Goal: Transaction & Acquisition: Purchase product/service

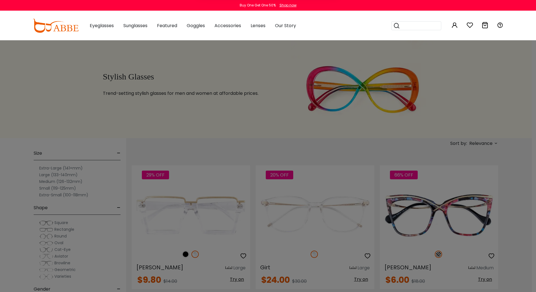
type input "**********"
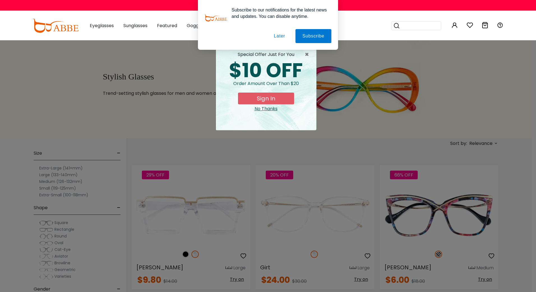
click at [41, 32] on div "Subscribe to our notifications for the latest news and updates. You can disable…" at bounding box center [268, 25] width 536 height 50
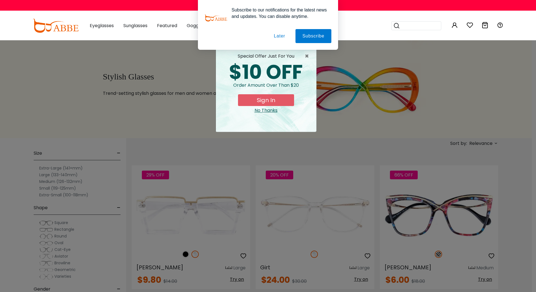
click at [0, 0] on button "Later" at bounding box center [0, 0] width 0 height 0
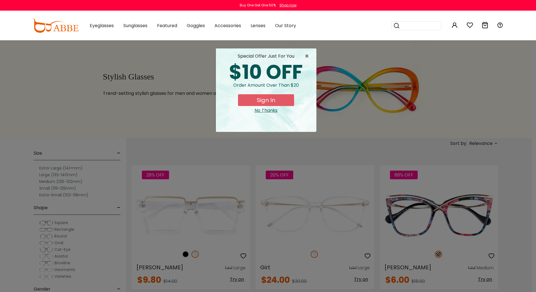
click at [267, 101] on button "Sign In" at bounding box center [266, 100] width 56 height 12
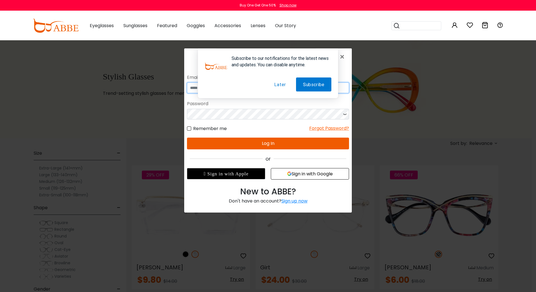
type input "**********"
click at [281, 82] on button "Later" at bounding box center [279, 85] width 25 height 14
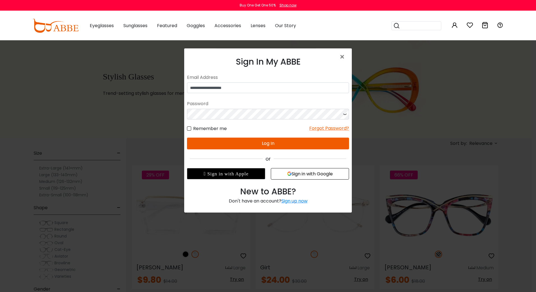
click at [267, 146] on button "Log In" at bounding box center [268, 144] width 162 height 12
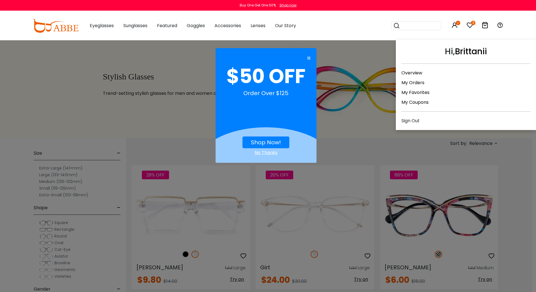
drag, startPoint x: 454, startPoint y: 25, endPoint x: 445, endPoint y: 69, distance: 44.8
click at [451, 40] on div "Hi, Brittanii Overview My Orders My Favorites My Coupons Sign Out" at bounding box center [454, 25] width 7 height 29
click at [409, 83] on link "My Orders" at bounding box center [412, 83] width 23 height 6
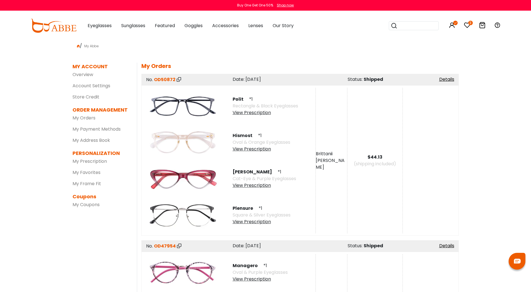
click at [139, 177] on div "MY ACCOUNT SETTINGS | edit First Name: Brittanii Last Name: [PERSON_NAME]: 5224…" at bounding box center [298, 289] width 322 height 452
click at [163, 176] on img at bounding box center [183, 179] width 73 height 36
click at [253, 189] on div "View Prescription" at bounding box center [265, 185] width 64 height 7
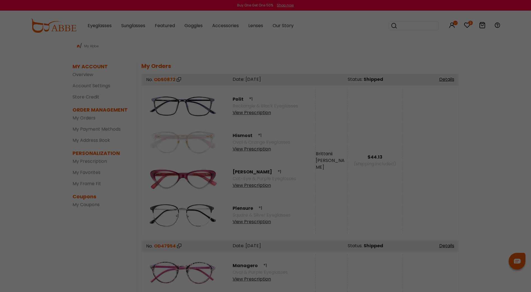
click at [253, 185] on div at bounding box center [265, 146] width 531 height 292
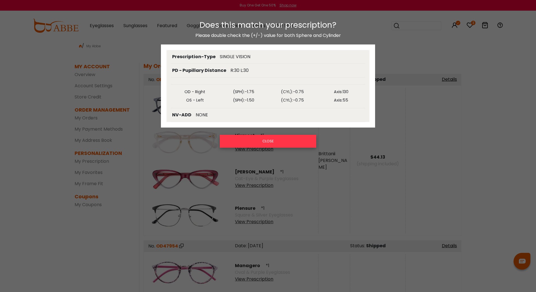
click at [294, 142] on button "CLOSE" at bounding box center [268, 141] width 96 height 13
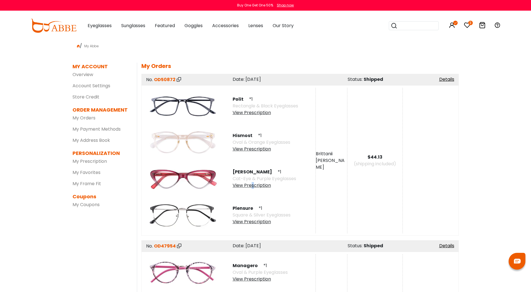
click at [253, 187] on div "View Prescription" at bounding box center [265, 185] width 64 height 7
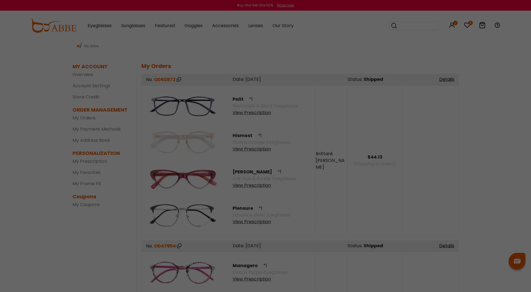
click at [253, 187] on div at bounding box center [265, 146] width 531 height 292
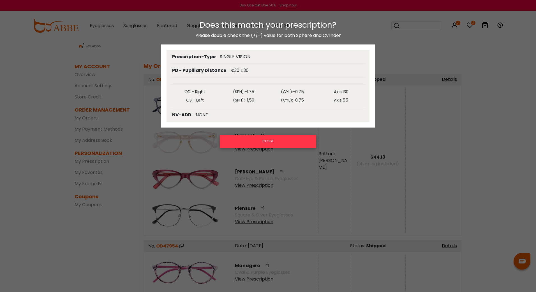
click at [251, 147] on button "CLOSE" at bounding box center [268, 141] width 96 height 13
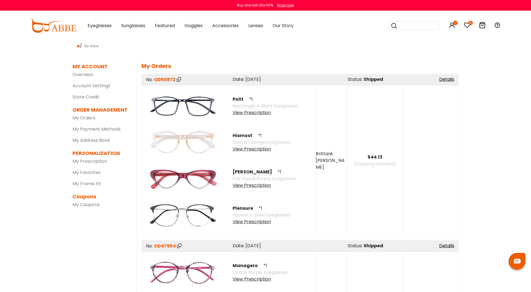
click at [184, 177] on img at bounding box center [183, 179] width 73 height 36
click at [251, 191] on div "Hannah *1 Cat-Eye & Purple Eyeglasses View Prescription" at bounding box center [271, 179] width 89 height 36
click at [253, 185] on div "View Prescription" at bounding box center [265, 185] width 64 height 7
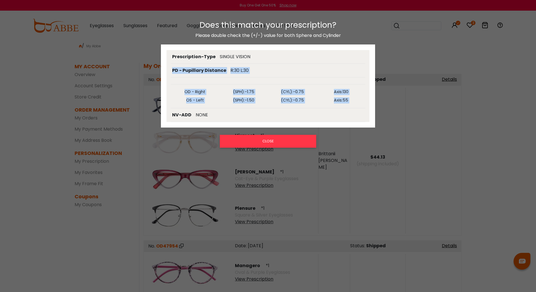
drag, startPoint x: 295, startPoint y: 118, endPoint x: 161, endPoint y: 76, distance: 140.1
click at [161, 76] on div "Prescription-Type SINGLE VISION PD - Pupillary Distance R:30 L:30 OD - Right (S…" at bounding box center [268, 86] width 214 height 83
copy div "PD - Pupillary Distance R:30 L:30 OD - Right (SPH): -1.75 (CYL): -0.75 Axis: 13…"
click at [280, 139] on button "CLOSE" at bounding box center [268, 141] width 96 height 13
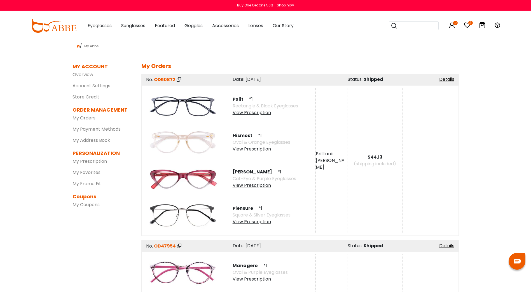
click at [247, 150] on div "View Prescription" at bounding box center [262, 149] width 58 height 7
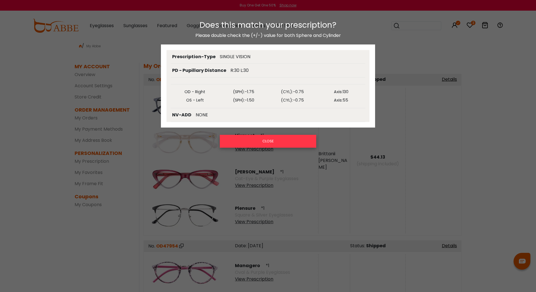
click at [248, 139] on button "CLOSE" at bounding box center [268, 141] width 96 height 13
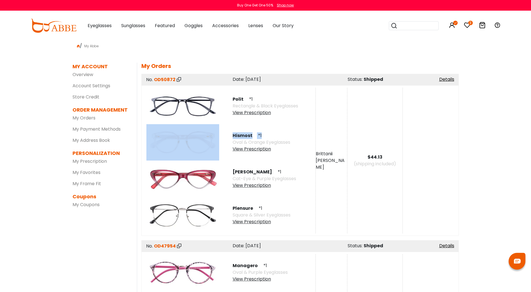
drag, startPoint x: 259, startPoint y: 134, endPoint x: 226, endPoint y: 133, distance: 32.5
click at [224, 133] on div "Hismost *1 Oval & Orange Eyeglasses View Prescription" at bounding box center [229, 142] width 174 height 36
click at [249, 134] on span "Hismost" at bounding box center [245, 136] width 24 height 6
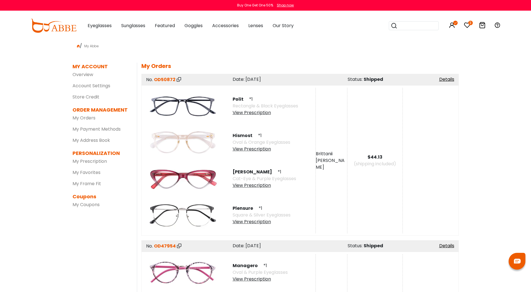
click at [250, 135] on span "Hismost" at bounding box center [245, 136] width 24 height 6
drag, startPoint x: 253, startPoint y: 136, endPoint x: 233, endPoint y: 133, distance: 20.1
click at [233, 133] on span "Hismost" at bounding box center [245, 136] width 24 height 6
copy span "Hismost"
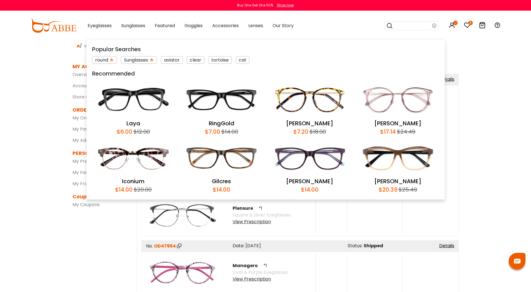
click at [403, 27] on input "search" at bounding box center [412, 26] width 39 height 8
paste input "*******"
type input "*******"
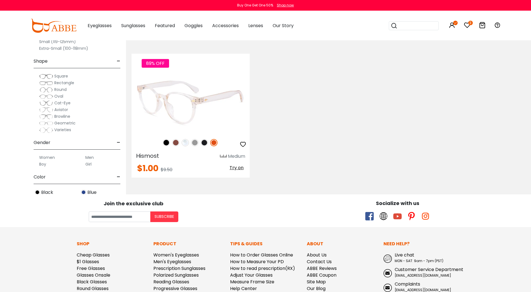
scroll to position [112, 0]
click at [191, 117] on img at bounding box center [191, 103] width 118 height 59
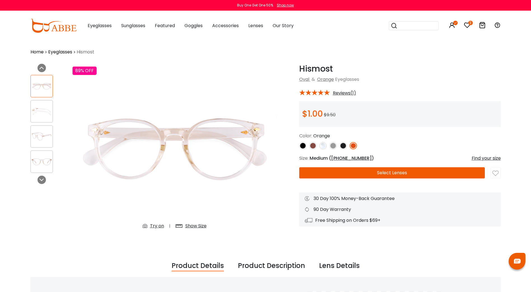
click at [349, 169] on button "Select Lenses" at bounding box center [392, 173] width 186 height 11
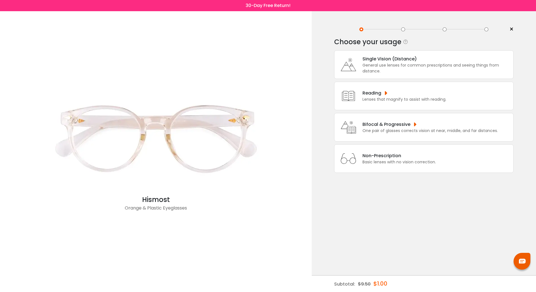
click at [390, 157] on div "Non-Prescription" at bounding box center [398, 155] width 73 height 7
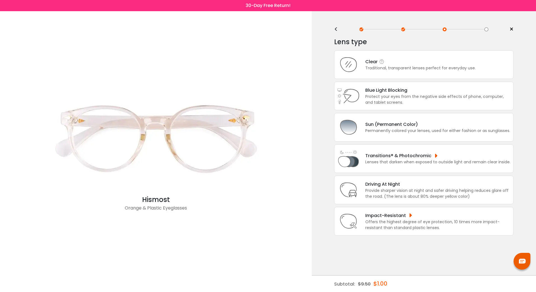
click at [410, 68] on div "Traditional, transparent lenses perfect for everyday use." at bounding box center [420, 68] width 110 height 6
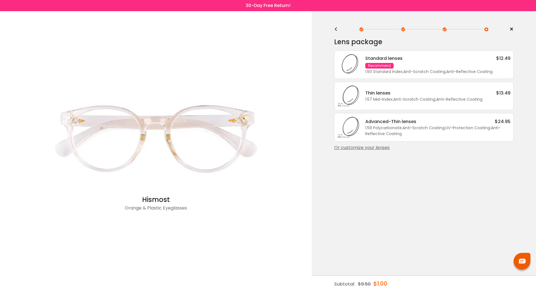
click at [339, 29] on div "<" at bounding box center [338, 29] width 8 height 4
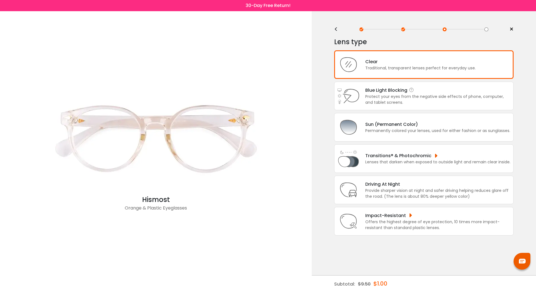
click at [386, 102] on div "Protect your eyes from the negative side effects of phone, computer, and tablet…" at bounding box center [437, 100] width 145 height 12
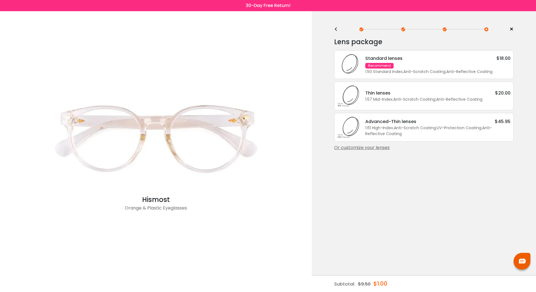
click at [338, 29] on div "<" at bounding box center [338, 29] width 8 height 4
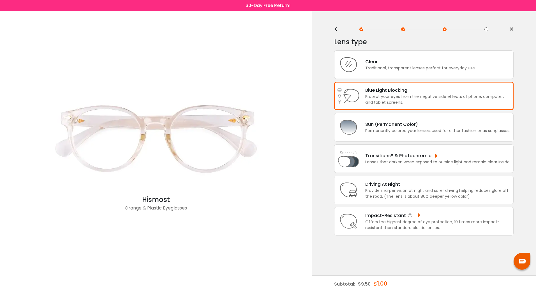
click at [386, 228] on div "Offers the highest degree of eye protection, 10 times more impact-resistant tha…" at bounding box center [437, 225] width 145 height 12
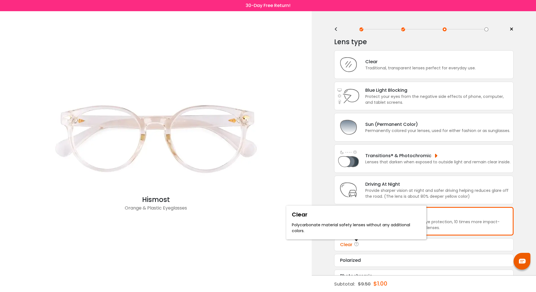
click at [358, 245] on icon at bounding box center [357, 245] width 6 height 7
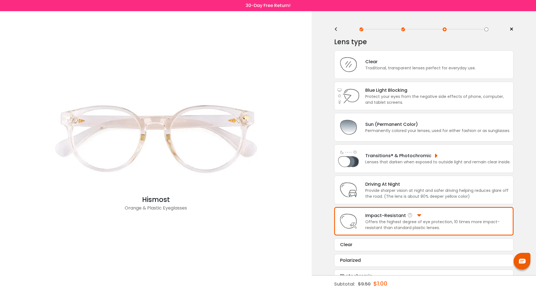
click at [361, 222] on div "Impact-Resistant Offers the highest degree of eye protection, 10 times more imp…" at bounding box center [434, 221] width 151 height 19
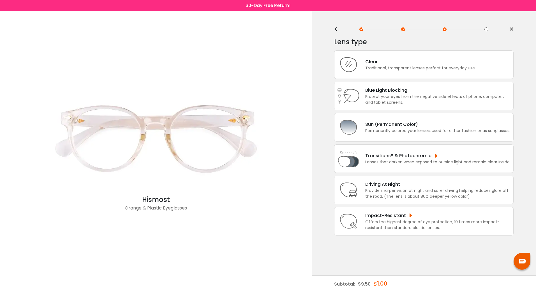
click at [354, 234] on div "Impact-Resistant Offers the highest degree of eye protection, 10 times more imp…" at bounding box center [423, 221] width 179 height 29
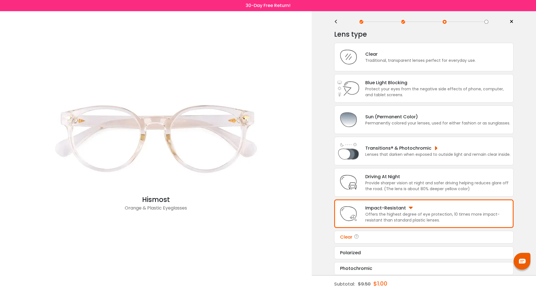
click at [354, 247] on div "Clear Polarized Tint Color: Choose & Continue Photochromic Tint Color:" at bounding box center [423, 253] width 179 height 44
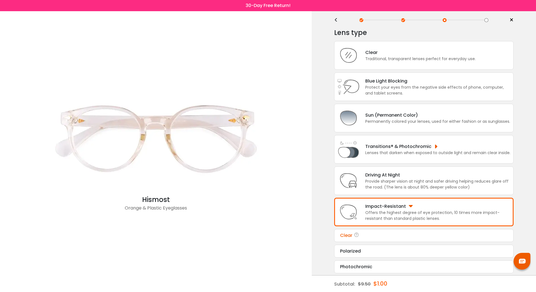
scroll to position [10, 0]
click at [349, 234] on div "Clear" at bounding box center [424, 235] width 168 height 7
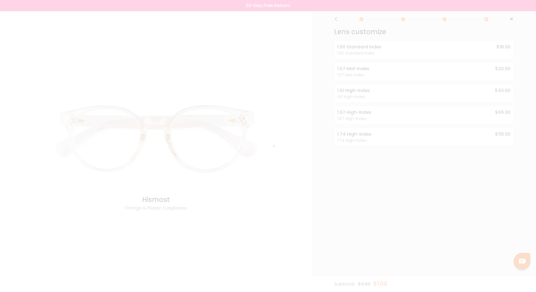
scroll to position [0, 0]
click at [352, 16] on div at bounding box center [268, 146] width 536 height 292
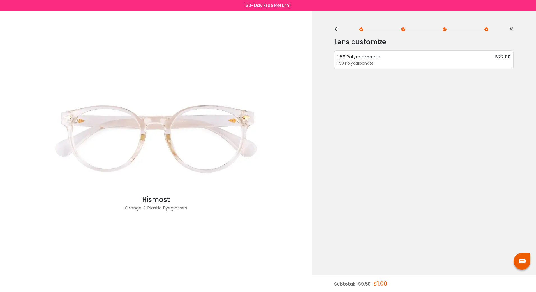
click at [337, 27] on div "<" at bounding box center [338, 29] width 8 height 4
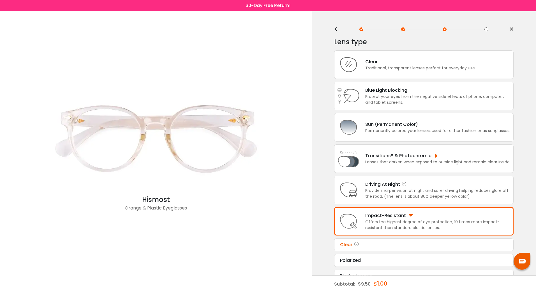
click at [386, 187] on div "Driving At Night" at bounding box center [437, 184] width 145 height 7
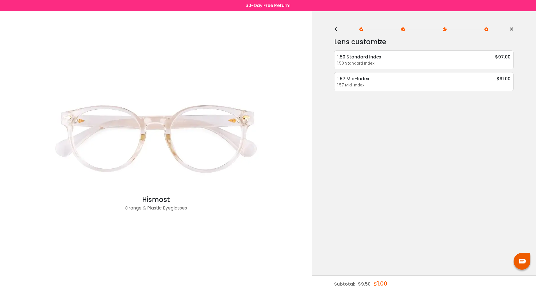
click at [336, 29] on div "<" at bounding box center [338, 29] width 8 height 4
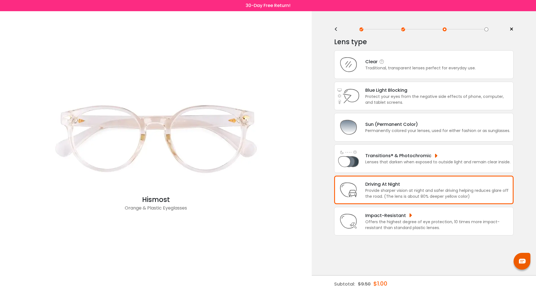
click at [417, 69] on div "Traditional, transparent lenses perfect for everyday use." at bounding box center [420, 68] width 110 height 6
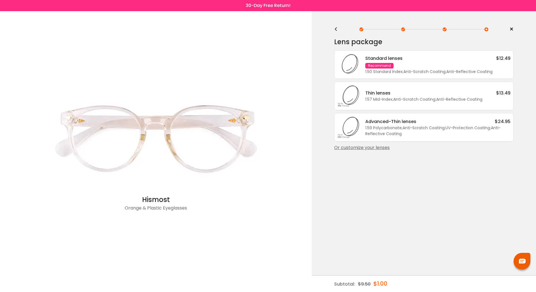
click at [410, 70] on div "1.50 Standard Index ; Anti-Scratch Coating ; Anti-Reflective Coating ;" at bounding box center [437, 72] width 145 height 6
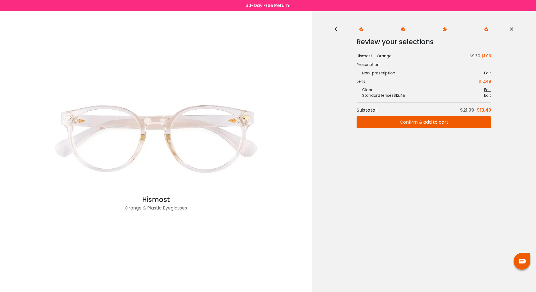
click at [425, 121] on button "Confirm & add to cart" at bounding box center [423, 123] width 134 height 12
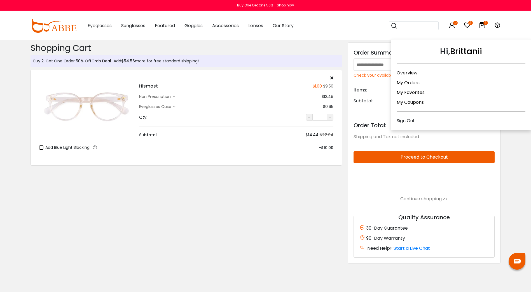
click at [408, 83] on link "My Orders" at bounding box center [408, 83] width 23 height 6
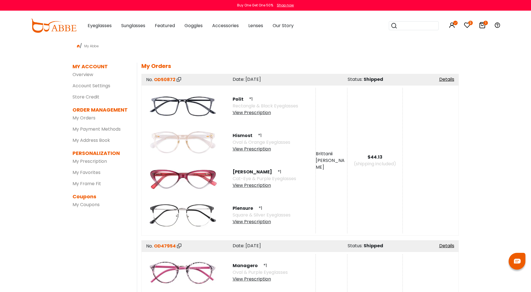
click at [259, 184] on div "View Prescription" at bounding box center [265, 185] width 64 height 7
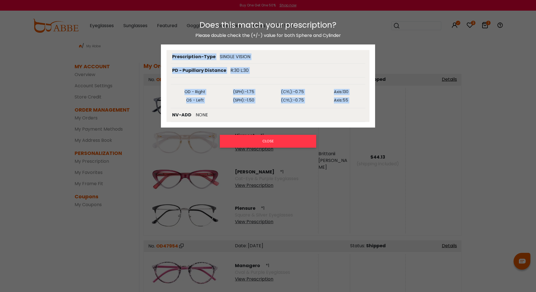
drag, startPoint x: 244, startPoint y: 113, endPoint x: 175, endPoint y: 50, distance: 93.4
click at [175, 50] on div "Prescription-Type SINGLE VISION PD - Pupillary Distance R:30 L:30 OD - Right (S…" at bounding box center [267, 86] width 203 height 72
drag, startPoint x: 175, startPoint y: 50, endPoint x: 242, endPoint y: 57, distance: 67.6
copy div "Prescription-Type SINGLE VISION PD - Pupillary Distance R:30 L:30 OD - Right (S…"
click at [425, 41] on div "Does this match your prescription? Please double check the (+/-) value for both…" at bounding box center [268, 148] width 536 height 266
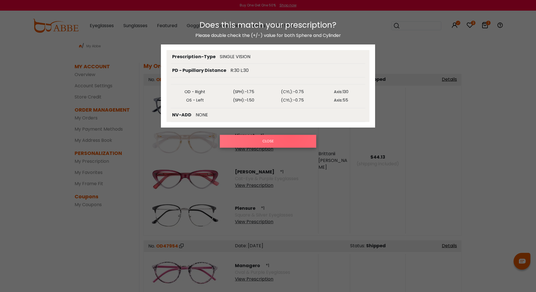
click at [291, 135] on button "CLOSE" at bounding box center [268, 141] width 96 height 13
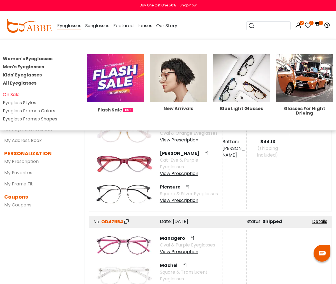
click at [43, 70] on li "Men's Eyeglasses" at bounding box center [42, 66] width 78 height 7
click at [42, 75] on link "Kids' Eyeglasses" at bounding box center [22, 75] width 39 height 6
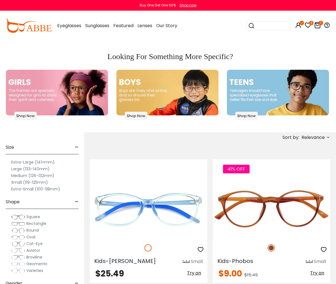
scroll to position [84, 0]
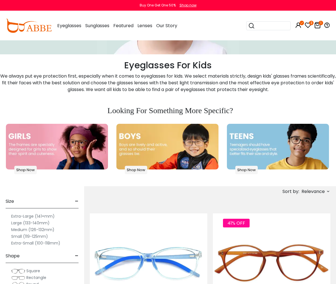
click at [278, 124] on img at bounding box center [278, 147] width 102 height 46
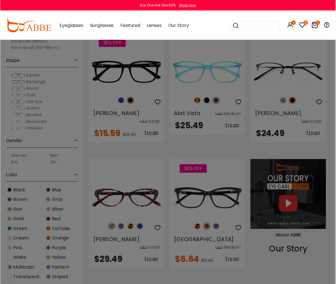
scroll to position [420, 0]
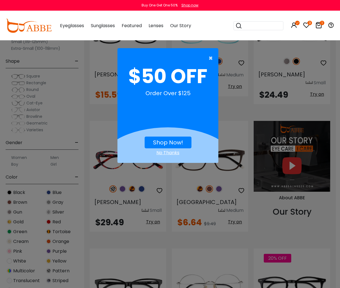
click at [211, 59] on span "×" at bounding box center [211, 58] width 7 height 11
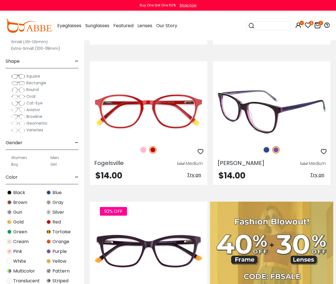
scroll to position [224, 0]
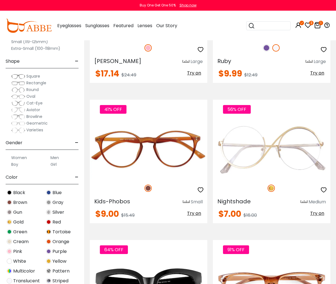
scroll to position [2234, 0]
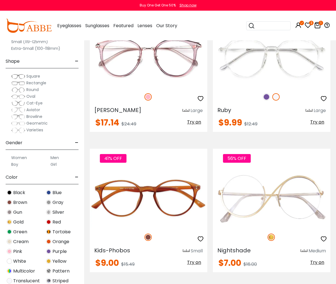
click at [36, 104] on span "Cat-Eye" at bounding box center [34, 103] width 16 height 6
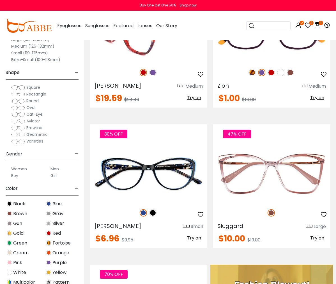
scroll to position [56, 0]
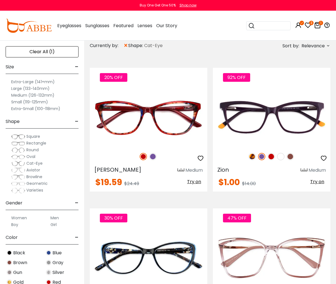
click at [29, 105] on label "Small (119-125mm)" at bounding box center [29, 102] width 37 height 7
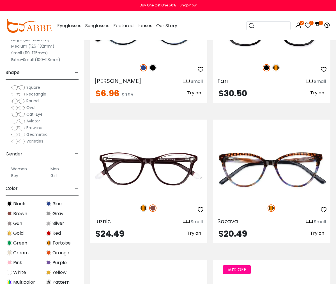
scroll to position [55, 0]
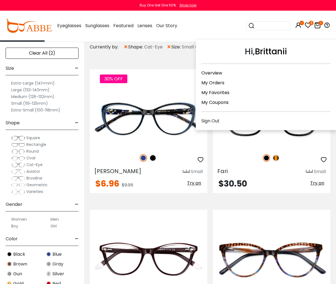
click at [299, 23] on icon at bounding box center [301, 23] width 4 height 4
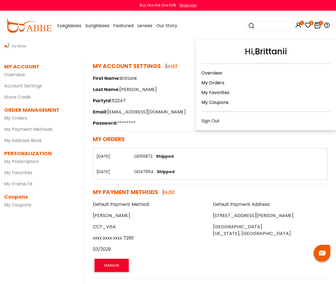
click at [220, 83] on link "My Orders" at bounding box center [212, 83] width 23 height 6
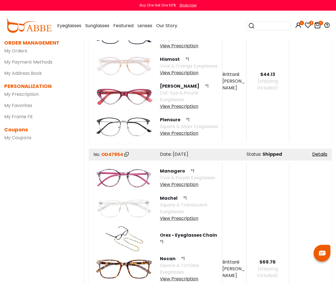
scroll to position [28, 0]
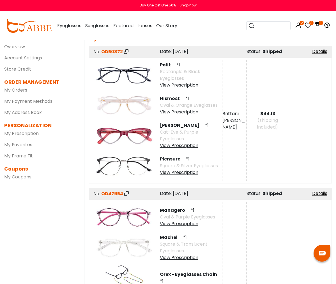
click at [94, 147] on img at bounding box center [124, 135] width 61 height 30
drag, startPoint x: 169, startPoint y: 137, endPoint x: 138, endPoint y: 138, distance: 30.5
click at [154, 138] on div "Hannah *1 Cat-Eye & Purple Eyeglasses View Prescription" at bounding box center [188, 135] width 68 height 30
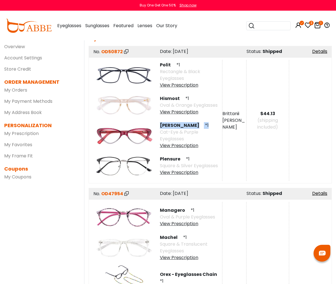
drag, startPoint x: 138, startPoint y: 138, endPoint x: 142, endPoint y: 138, distance: 4.2
copy div "Hannah *1"
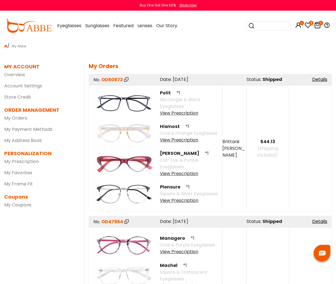
click at [257, 26] on input "search" at bounding box center [272, 26] width 34 height 8
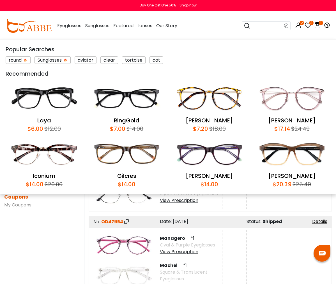
paste input "*********"
type input "*********"
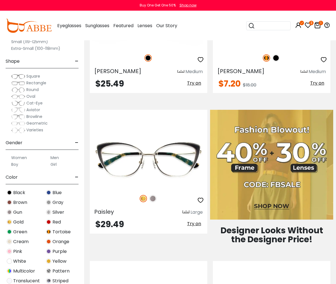
scroll to position [392, 0]
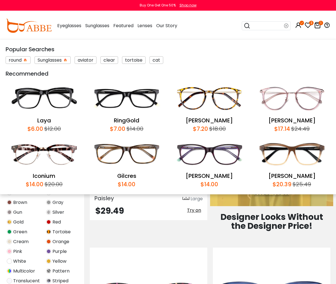
click at [260, 27] on input "search" at bounding box center [267, 26] width 34 height 8
paste input "*********"
type input "******"
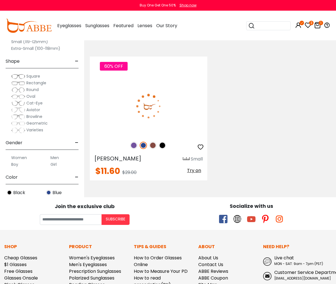
scroll to position [140, 0]
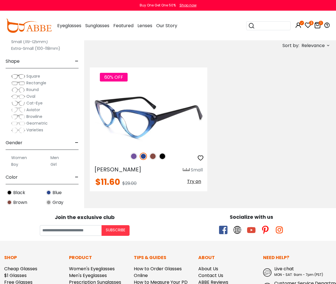
click at [130, 88] on img at bounding box center [148, 117] width 117 height 59
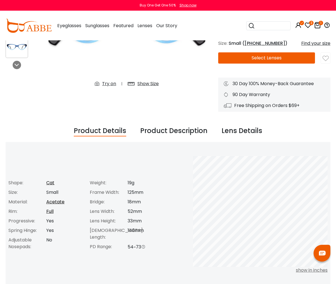
scroll to position [84, 0]
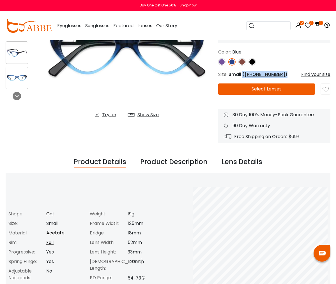
drag, startPoint x: 262, startPoint y: 73, endPoint x: 206, endPoint y: 76, distance: 55.8
click at [218, 76] on div "Size: Small ( [PHONE_NUMBER] ) Find your size" at bounding box center [274, 74] width 112 height 7
copy span "Small ( [PHONE_NUMBER] )"
click at [210, 28] on div "Eyeglasses Women's Eyeglasses Men's Eyeglasses Kids' Eyeglasses All Eyeglasses …" at bounding box center [192, 25] width 276 height 29
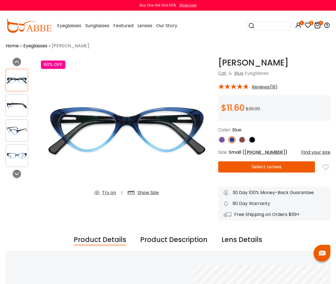
scroll to position [0, 0]
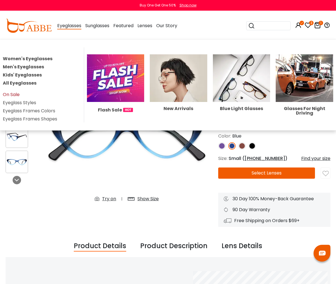
click at [20, 96] on link "On Sale" at bounding box center [11, 94] width 17 height 6
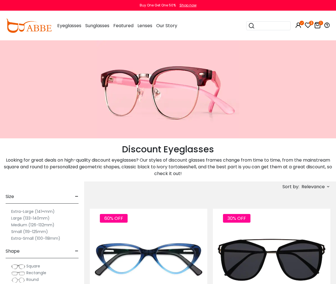
click at [31, 228] on label "Small (119-125mm)" at bounding box center [29, 231] width 37 height 7
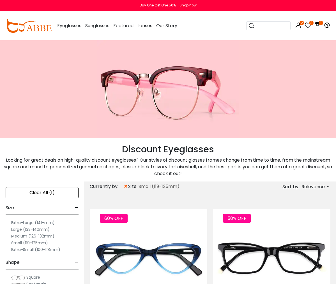
click at [308, 182] on span "Relevance" at bounding box center [312, 187] width 23 height 10
click at [302, 220] on label "Prices Low To High" at bounding box center [307, 223] width 40 height 7
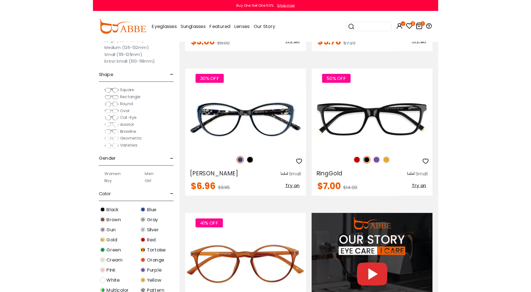
scroll to position [672, 0]
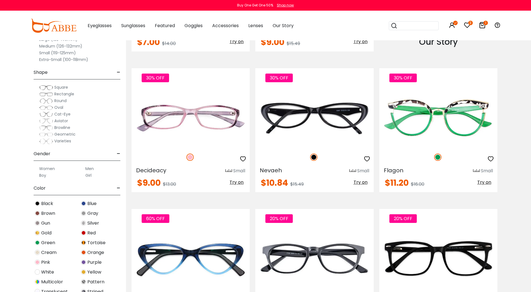
click at [61, 115] on span "Cat-Eye" at bounding box center [62, 115] width 16 height 6
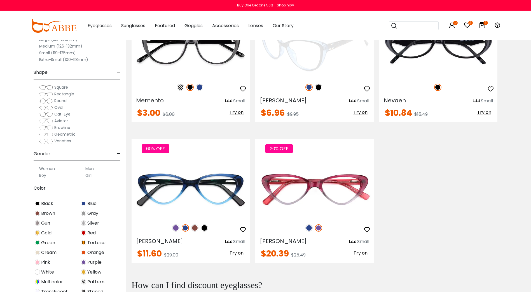
scroll to position [168, 0]
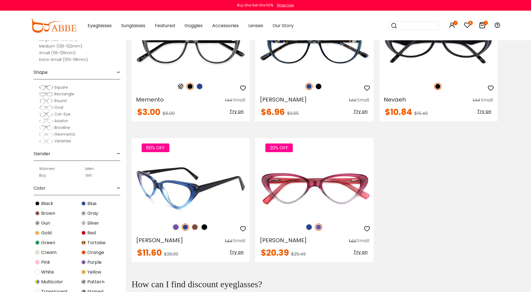
click at [212, 191] on img at bounding box center [191, 188] width 118 height 59
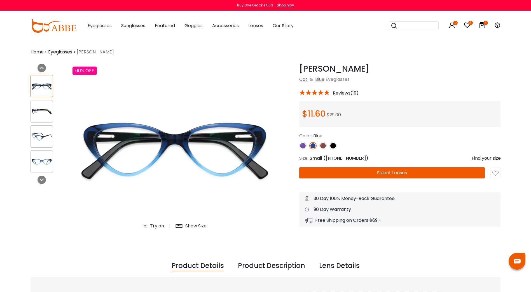
click at [306, 147] on img at bounding box center [302, 145] width 7 height 7
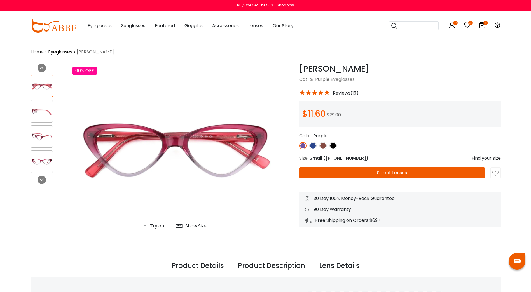
click at [323, 147] on img at bounding box center [323, 145] width 7 height 7
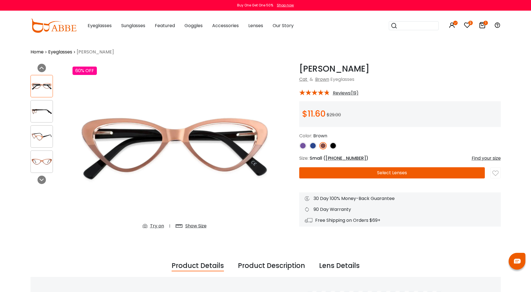
click at [332, 145] on img at bounding box center [333, 145] width 7 height 7
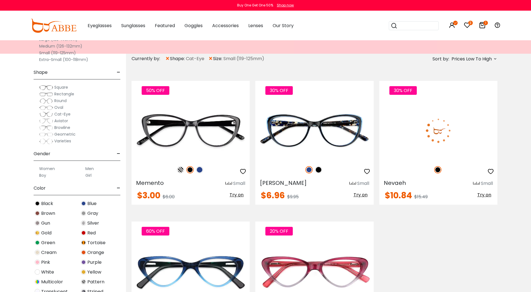
scroll to position [84, 0]
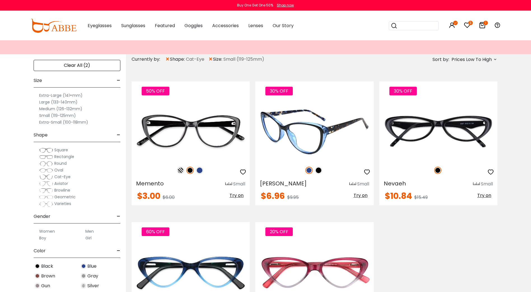
click at [273, 131] on img at bounding box center [315, 131] width 118 height 59
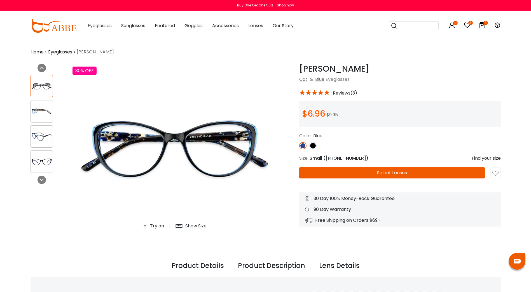
click at [411, 169] on button "Select Lenses" at bounding box center [392, 173] width 186 height 11
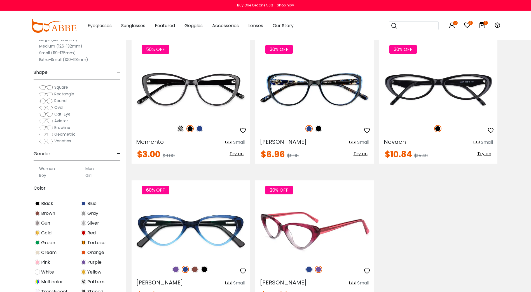
scroll to position [112, 0]
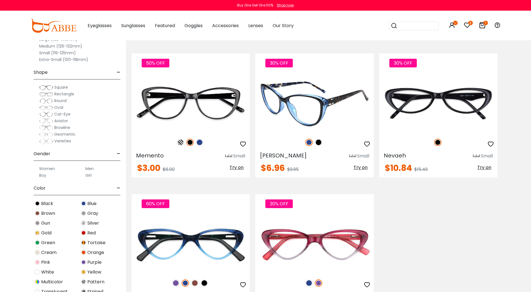
click at [331, 120] on img at bounding box center [315, 103] width 118 height 59
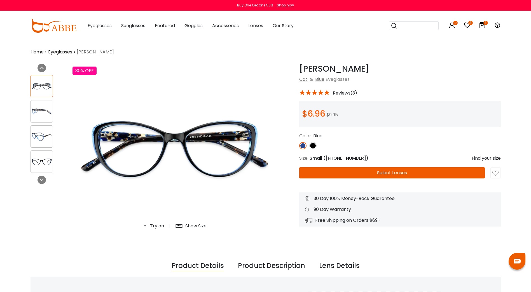
click at [360, 171] on button "Select Lenses" at bounding box center [392, 173] width 186 height 11
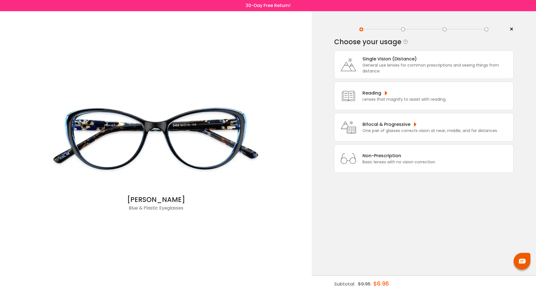
click at [369, 66] on div "General use lenses for common prescriptions and seeing things from distance." at bounding box center [436, 68] width 148 height 12
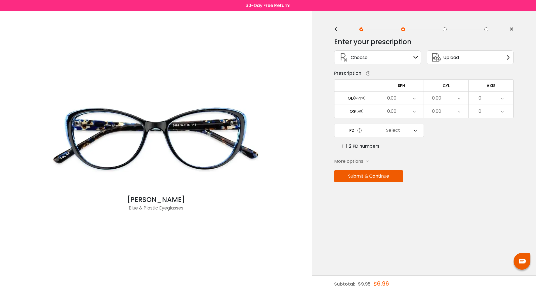
click at [407, 100] on div "0.00" at bounding box center [401, 98] width 45 height 13
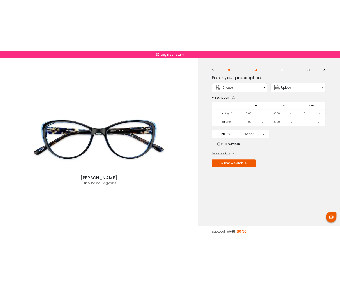
scroll to position [770, 0]
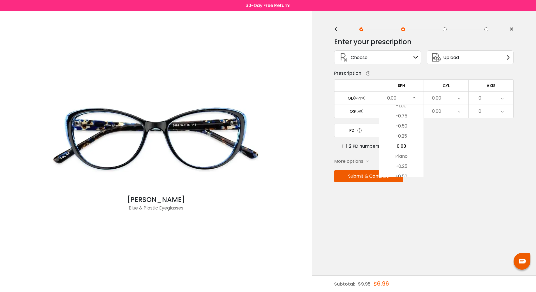
click at [406, 100] on div "0.00" at bounding box center [401, 98] width 45 height 13
click at [385, 52] on div "Choose Sign In" at bounding box center [377, 57] width 81 height 13
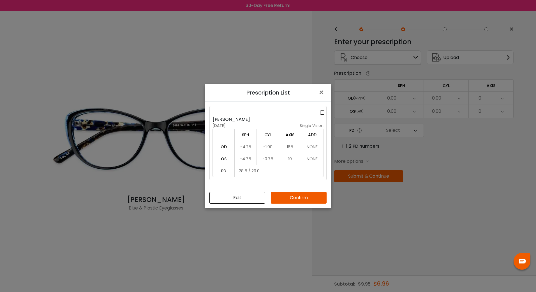
click at [382, 56] on body "Eyeglasses Thanks for your subscription Please use coupon code " NEWCOMER " to …" at bounding box center [268, 151] width 536 height 281
click at [242, 198] on button "Edit" at bounding box center [237, 198] width 56 height 12
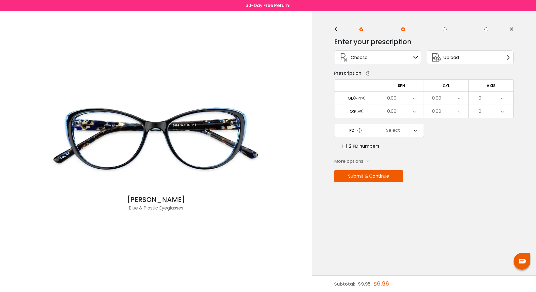
click at [338, 161] on span "More options" at bounding box center [348, 161] width 29 height 7
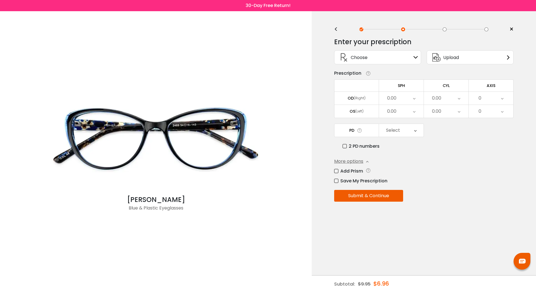
click at [452, 57] on span "Upload" at bounding box center [451, 57] width 16 height 7
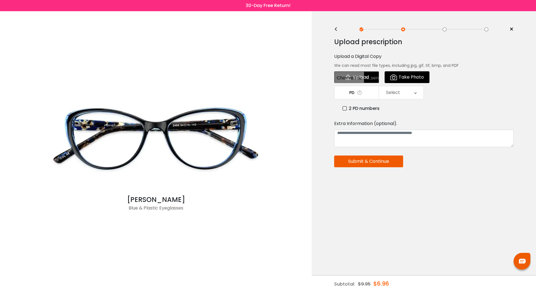
click at [338, 33] on div "< ×" at bounding box center [423, 29] width 179 height 8
click at [337, 28] on div "<" at bounding box center [338, 29] width 8 height 4
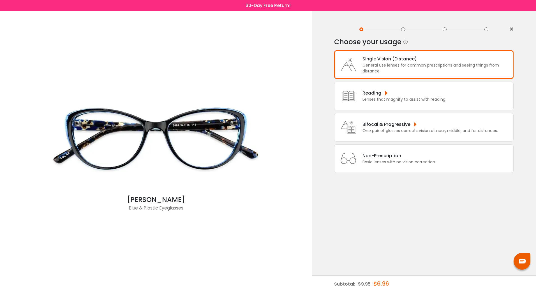
click at [374, 65] on div "General use lenses for common prescriptions and seeing things from distance." at bounding box center [436, 68] width 148 height 12
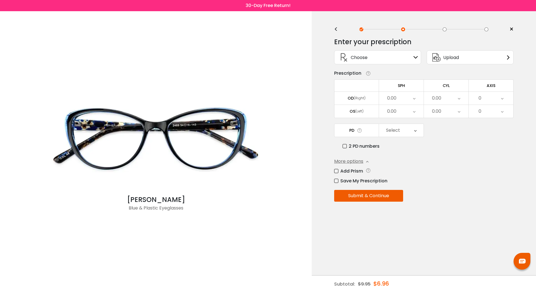
click at [378, 54] on div "Choose Sign In" at bounding box center [377, 57] width 81 height 13
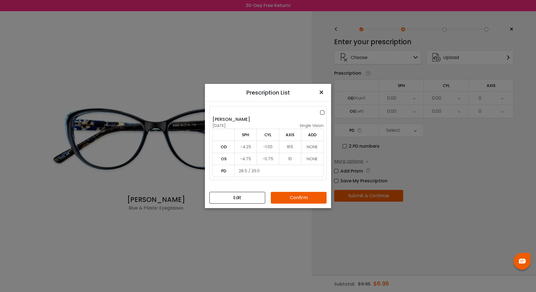
click at [326, 90] on span "×" at bounding box center [322, 93] width 8 height 12
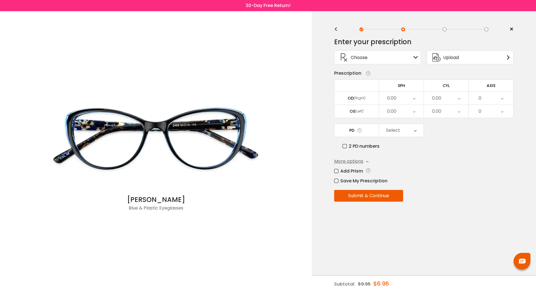
click at [363, 93] on td "OD (Right)" at bounding box center [356, 98] width 45 height 13
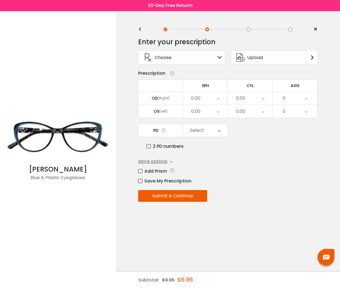
click at [197, 100] on div "0.00" at bounding box center [195, 98] width 9 height 11
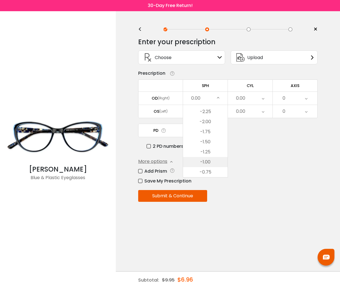
click at [213, 134] on li "-1.75" at bounding box center [205, 132] width 45 height 10
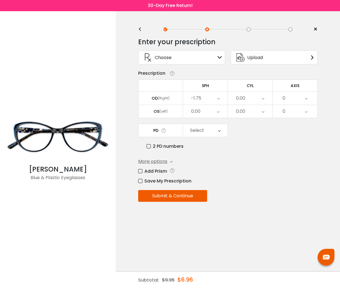
click at [193, 108] on div "0.00" at bounding box center [195, 111] width 9 height 11
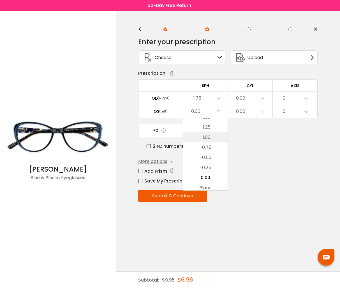
scroll to position [742, 0]
click at [206, 125] on li "-1.50" at bounding box center [205, 127] width 45 height 10
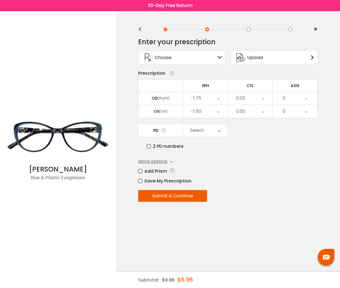
click at [249, 95] on div "0.00" at bounding box center [250, 98] width 45 height 13
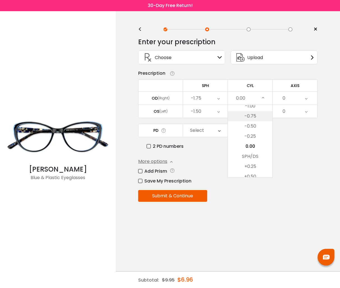
click at [249, 119] on li "-0.75" at bounding box center [250, 116] width 45 height 10
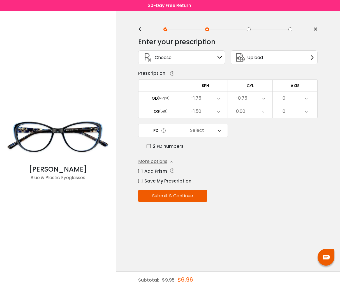
click at [250, 112] on div "0.00" at bounding box center [250, 111] width 45 height 13
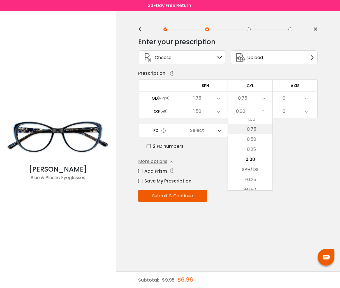
click at [247, 127] on li "-0.75" at bounding box center [250, 129] width 45 height 10
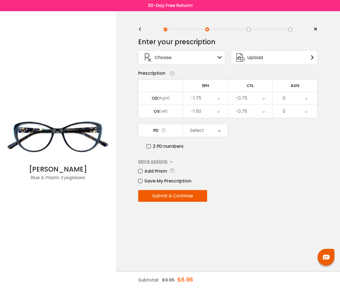
click at [290, 99] on div "0" at bounding box center [295, 98] width 45 height 13
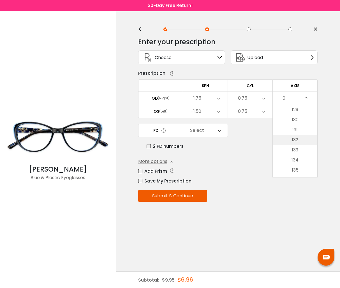
scroll to position [1289, 0]
click at [297, 134] on li "130" at bounding box center [295, 132] width 45 height 10
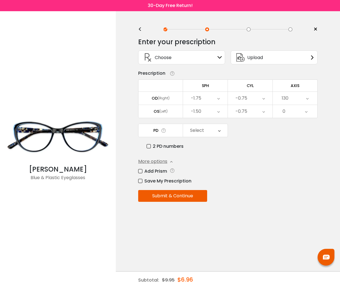
click at [286, 114] on div "0" at bounding box center [295, 111] width 45 height 13
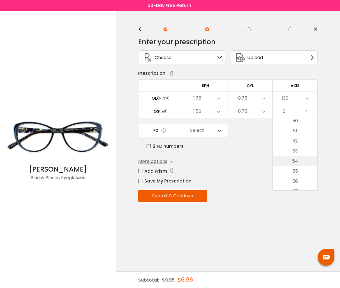
scroll to position [504, 0]
click at [299, 173] on li "55" at bounding box center [295, 174] width 45 height 10
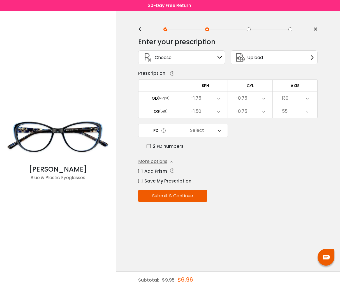
click at [196, 132] on div "Select" at bounding box center [197, 130] width 14 height 11
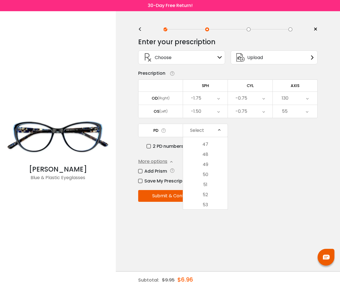
scroll to position [0, 0]
click at [252, 141] on div "PD Select Cancel PD Save 46 47 48 49 50 51 52 53 54 55 56 57 58 59 60 61 62 63 …" at bounding box center [227, 137] width 179 height 26
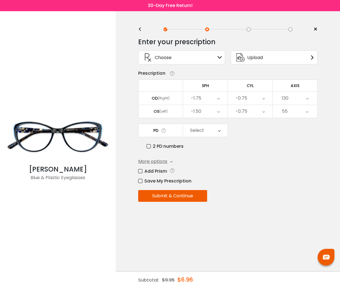
click at [152, 145] on label "2 PD numbers" at bounding box center [165, 146] width 37 height 7
click at [211, 133] on div "Right PD" at bounding box center [205, 130] width 45 height 13
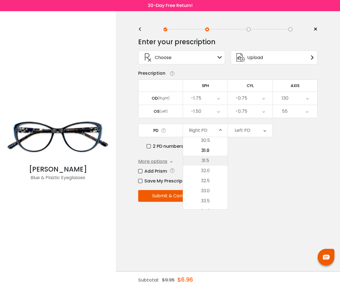
scroll to position [125, 0]
click at [208, 156] on li "30.0" at bounding box center [205, 159] width 45 height 10
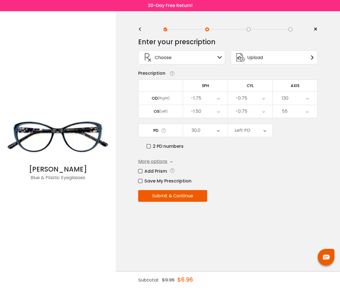
click at [209, 135] on div "30.0" at bounding box center [205, 130] width 45 height 13
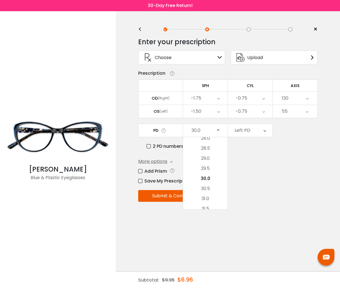
click at [247, 129] on div "Left PD" at bounding box center [242, 130] width 16 height 11
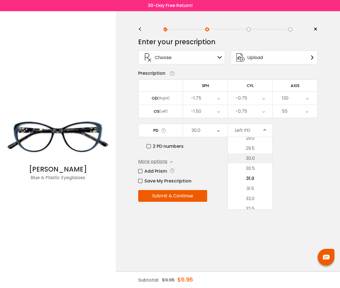
click at [253, 155] on li "30.0" at bounding box center [250, 159] width 45 height 10
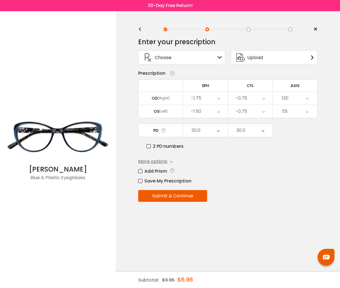
click at [165, 57] on span "Choose" at bounding box center [163, 57] width 17 height 7
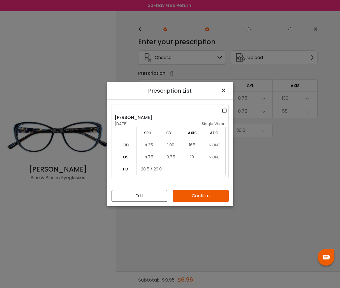
click at [224, 90] on span "×" at bounding box center [224, 91] width 8 height 12
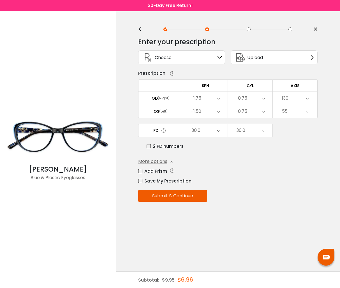
click at [182, 195] on button "Submit & Continue" at bounding box center [172, 196] width 69 height 12
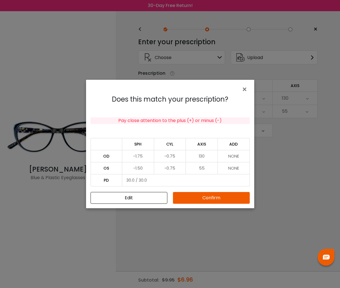
click at [228, 200] on button "Confirm" at bounding box center [211, 198] width 77 height 12
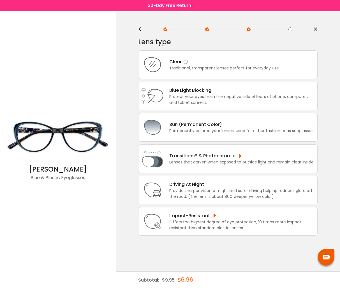
click at [199, 62] on div "Clear" at bounding box center [224, 61] width 110 height 7
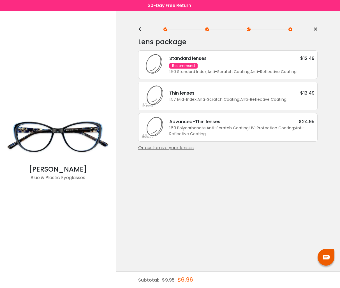
click at [280, 68] on div "Standard lenses $12.49 Recommend 1.50 Standard Index ; Anti-Scratch Coating ; A…" at bounding box center [239, 65] width 151 height 20
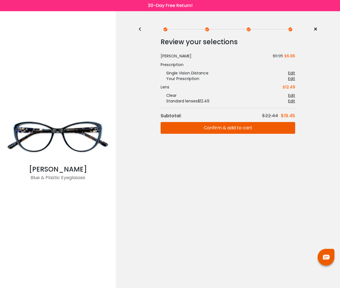
click at [255, 125] on button "Confirm & add to cart" at bounding box center [228, 128] width 134 height 12
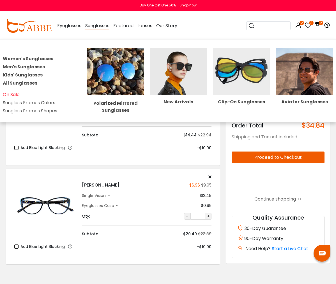
click at [43, 73] on link "Kids' Sunglasses" at bounding box center [23, 75] width 40 height 6
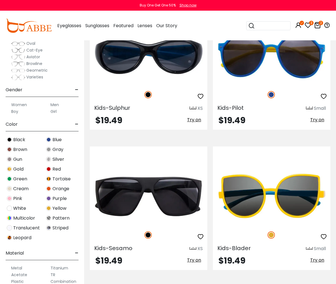
scroll to position [56, 0]
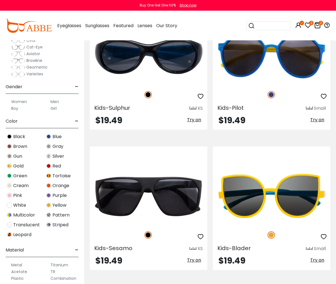
click at [55, 108] on label "Girl" at bounding box center [53, 108] width 6 height 7
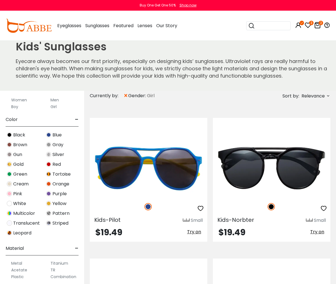
scroll to position [140, 0]
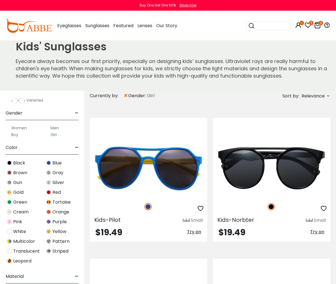
click at [54, 138] on label "Girl" at bounding box center [53, 134] width 6 height 7
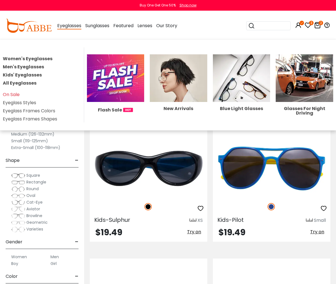
click at [40, 76] on link "Kids' Eyeglasses" at bounding box center [22, 75] width 39 height 6
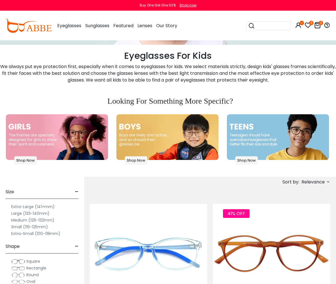
scroll to position [112, 0]
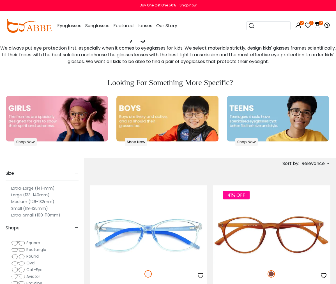
click at [263, 96] on img at bounding box center [278, 119] width 102 height 46
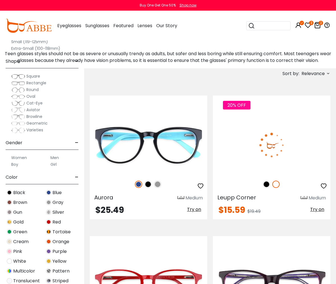
scroll to position [168, 0]
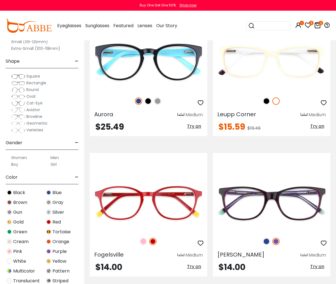
scroll to position [196, 0]
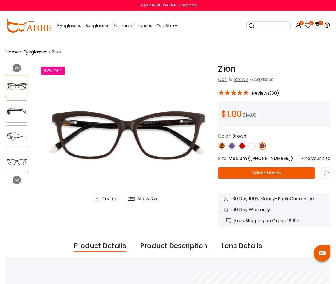
click at [228, 147] on img at bounding box center [231, 145] width 7 height 7
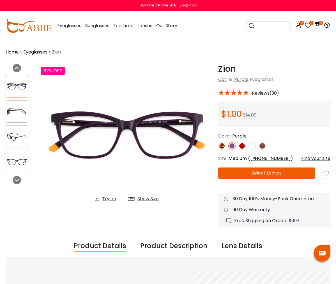
click at [218, 145] on img at bounding box center [221, 145] width 7 height 7
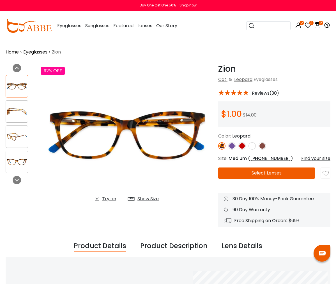
click at [238, 145] on img at bounding box center [241, 145] width 7 height 7
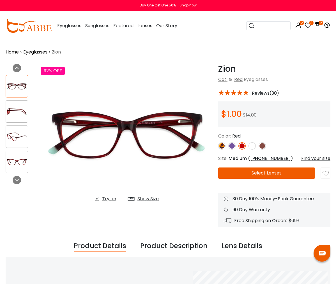
click at [248, 147] on img at bounding box center [251, 145] width 7 height 7
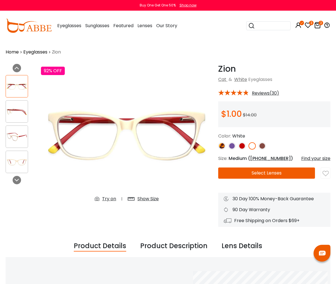
click at [228, 146] on img at bounding box center [231, 145] width 7 height 7
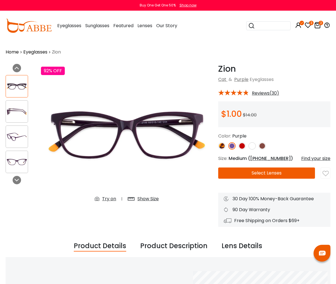
click at [253, 173] on button "Select Lenses" at bounding box center [266, 173] width 97 height 11
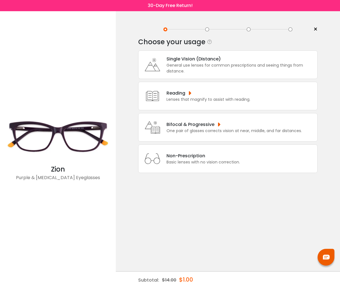
click at [212, 64] on div "General use lenses for common prescriptions and seeing things from distance." at bounding box center [240, 68] width 148 height 12
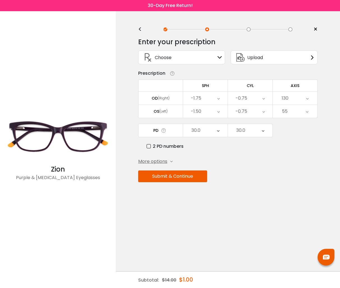
click at [173, 179] on button "Submit & Continue" at bounding box center [172, 177] width 69 height 12
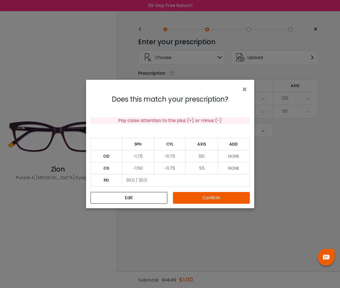
click at [226, 201] on button "Confirm" at bounding box center [211, 198] width 77 height 12
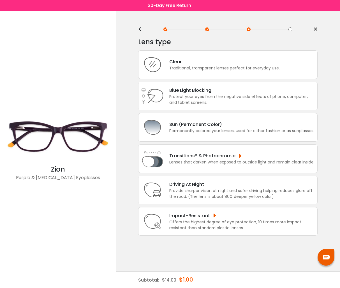
click at [213, 43] on div "Lens type" at bounding box center [227, 41] width 179 height 11
click at [207, 55] on div "Clear Traditional, transparent lenses perfect for everyday use." at bounding box center [227, 64] width 179 height 29
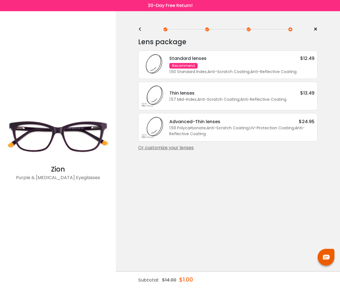
click at [188, 64] on div "Recommend" at bounding box center [183, 66] width 28 height 6
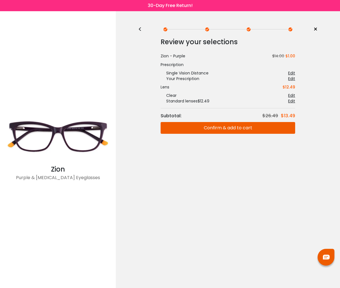
click at [188, 128] on button "Confirm & add to cart" at bounding box center [228, 128] width 134 height 12
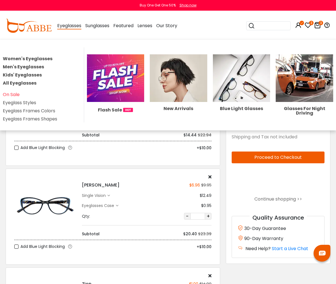
click at [52, 59] on link "Women's Eyeglasses" at bounding box center [28, 58] width 50 height 6
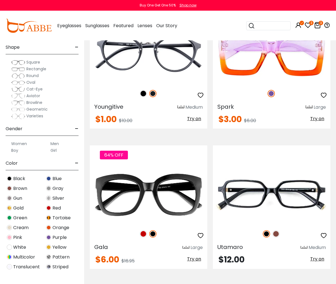
click at [24, 24] on label "Medium (126-132mm)" at bounding box center [32, 21] width 43 height 7
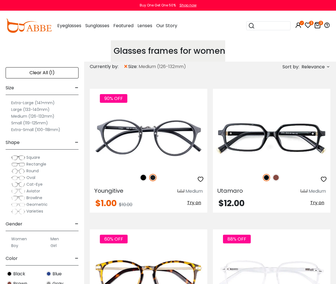
click at [313, 72] on span "Relevance" at bounding box center [312, 67] width 23 height 10
click at [302, 106] on label "Prices Low To High" at bounding box center [307, 103] width 40 height 7
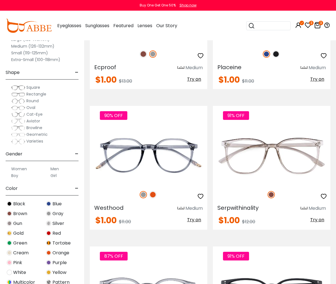
scroll to position [1793, 0]
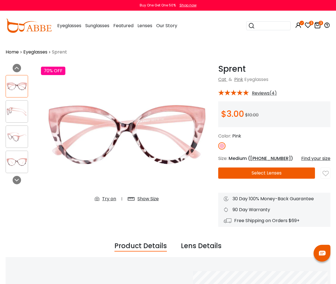
click at [241, 173] on button "Select Lenses" at bounding box center [266, 173] width 97 height 11
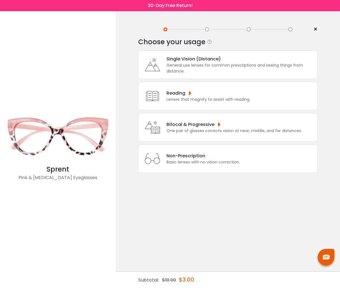
click at [201, 64] on div "General use lenses for common prescriptions and seeing things from distance." at bounding box center [240, 68] width 148 height 12
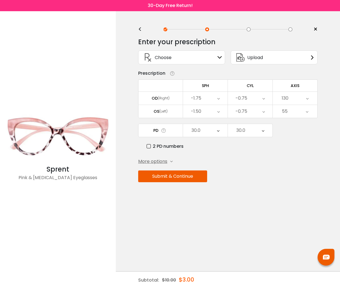
click at [180, 173] on button "Submit & Continue" at bounding box center [172, 177] width 69 height 12
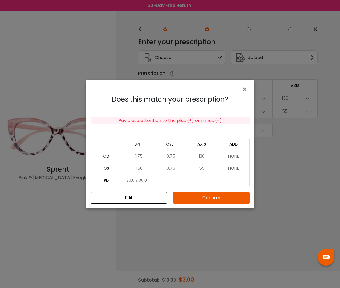
click at [203, 198] on button "Confirm" at bounding box center [211, 198] width 77 height 12
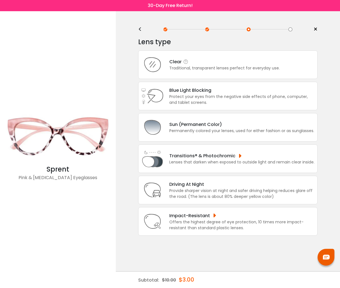
click at [264, 70] on div "Traditional, transparent lenses perfect for everyday use." at bounding box center [224, 68] width 110 height 6
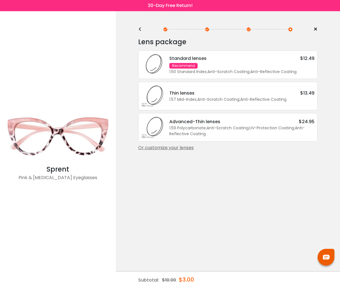
click at [205, 61] on div "Standard lenses" at bounding box center [187, 58] width 37 height 7
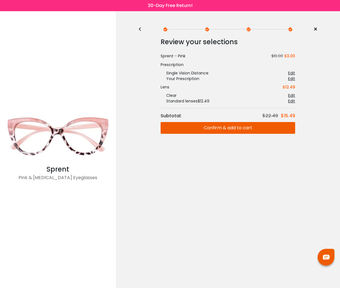
click at [222, 125] on button "Confirm & add to cart" at bounding box center [228, 128] width 134 height 12
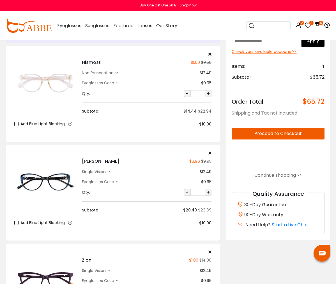
scroll to position [56, 0]
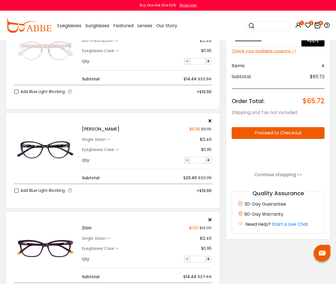
click at [212, 121] on div "[PERSON_NAME] $6.96 $9.95 single vision $12.49 $0.95" at bounding box center [146, 150] width 135 height 62
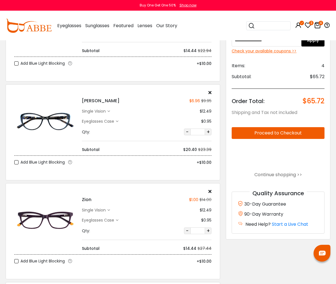
scroll to position [84, 0]
click at [96, 111] on div "single vision" at bounding box center [94, 112] width 25 height 6
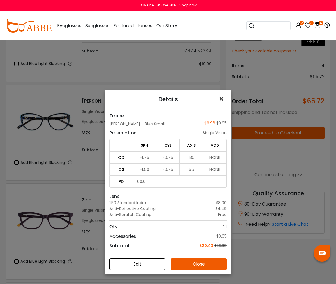
click at [222, 96] on span "×" at bounding box center [222, 99] width 8 height 12
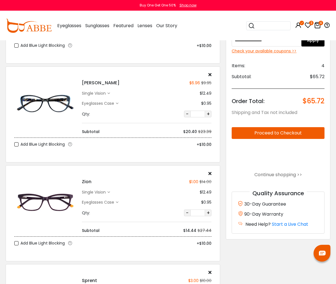
scroll to position [112, 0]
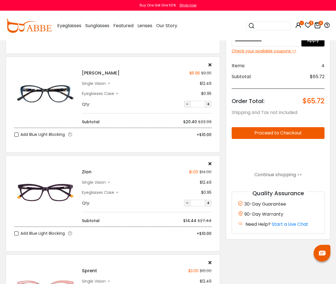
click at [102, 180] on div "single vision" at bounding box center [94, 183] width 25 height 6
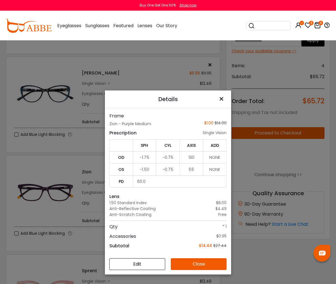
click at [221, 97] on span "×" at bounding box center [222, 99] width 8 height 12
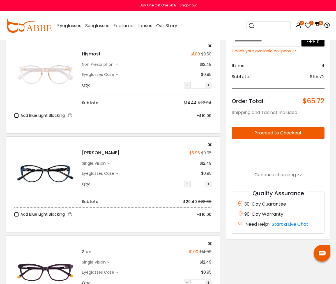
scroll to position [0, 0]
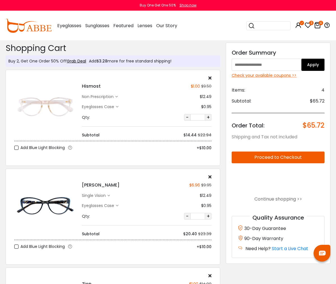
click at [91, 98] on div "non prescription" at bounding box center [98, 97] width 33 height 6
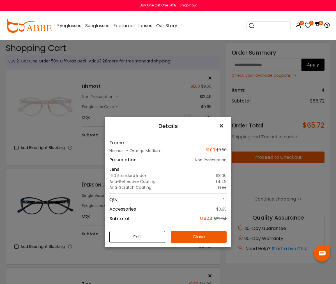
click at [218, 125] on span "×" at bounding box center [222, 126] width 8 height 12
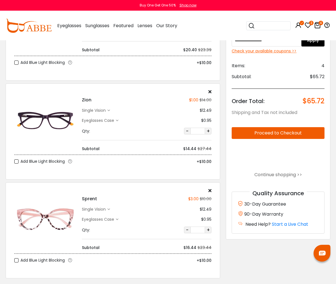
scroll to position [224, 0]
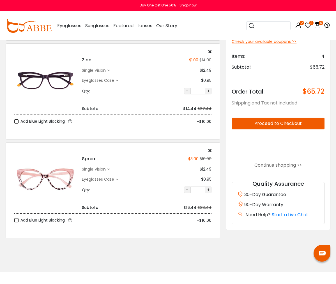
click at [43, 29] on img at bounding box center [29, 26] width 46 height 14
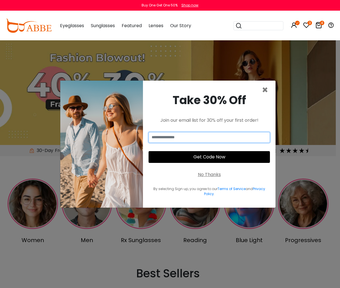
click at [186, 140] on input "email" at bounding box center [208, 137] width 121 height 11
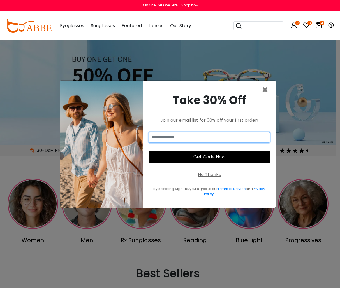
type input "**********"
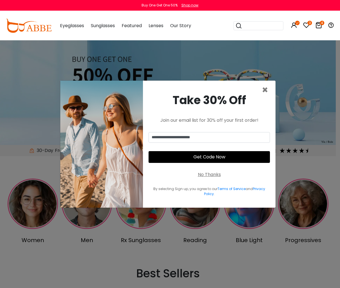
type input "**********"
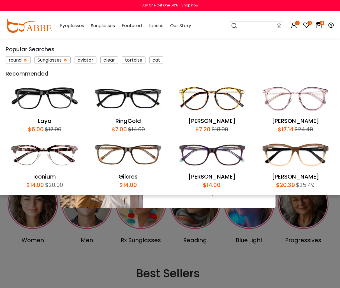
click at [135, 200] on img at bounding box center [101, 144] width 83 height 127
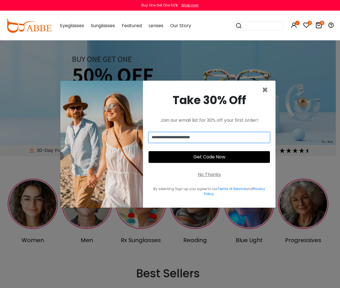
drag, startPoint x: 208, startPoint y: 140, endPoint x: 16, endPoint y: 115, distance: 193.7
click at [17, 117] on div "**********" at bounding box center [170, 144] width 340 height 288
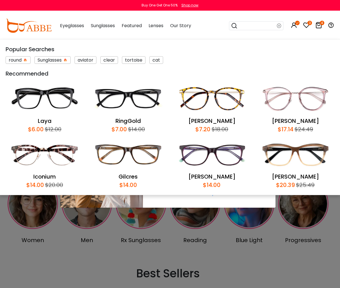
click at [182, 195] on div "Popular Searches round Sunglasses aviator clear tortoise cat Recommended Laya $…" at bounding box center [170, 117] width 340 height 155
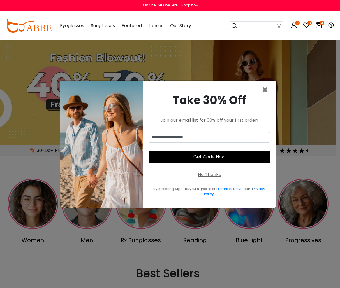
click at [178, 157] on button "Get Code Now" at bounding box center [208, 157] width 121 height 12
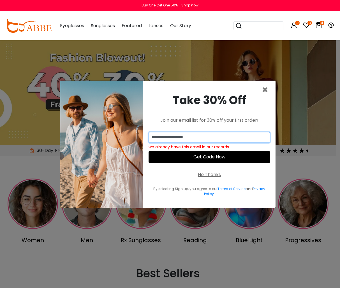
click at [212, 138] on input "**********" at bounding box center [208, 137] width 121 height 11
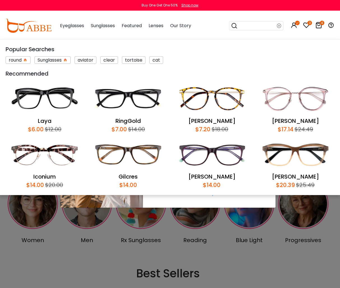
click at [173, 202] on div "**********" at bounding box center [209, 144] width 133 height 127
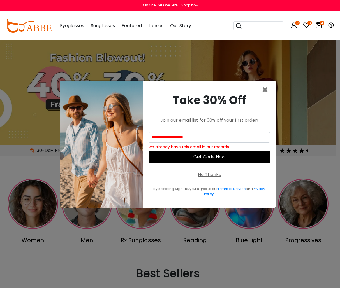
click at [180, 156] on button "Get Code Now" at bounding box center [208, 157] width 121 height 12
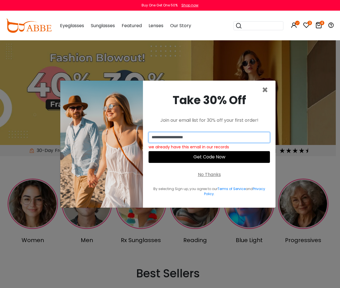
click at [215, 136] on input "**********" at bounding box center [208, 137] width 121 height 11
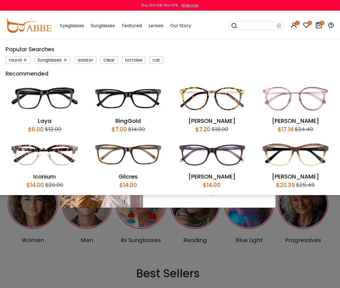
click at [164, 198] on div "**********" at bounding box center [209, 144] width 133 height 127
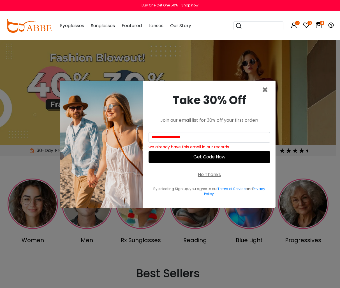
click at [180, 159] on button "Get Code Now" at bounding box center [208, 157] width 121 height 12
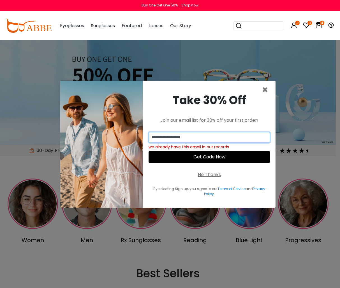
drag, startPoint x: 208, startPoint y: 136, endPoint x: 157, endPoint y: 142, distance: 51.4
click at [157, 142] on input "**********" at bounding box center [208, 137] width 121 height 11
type input "**********"
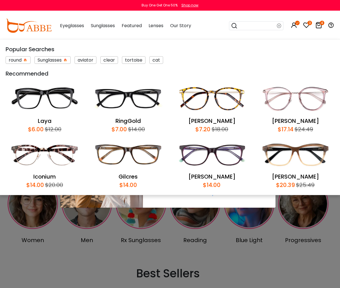
click at [193, 202] on div "**********" at bounding box center [209, 144] width 133 height 127
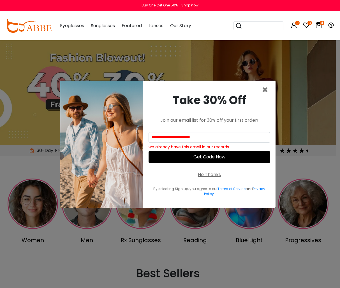
click at [191, 155] on button "Get Code Now" at bounding box center [208, 157] width 121 height 12
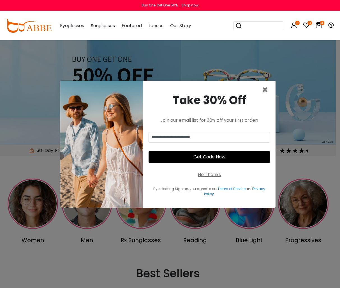
click at [220, 154] on button "Get Code Now" at bounding box center [208, 157] width 121 height 12
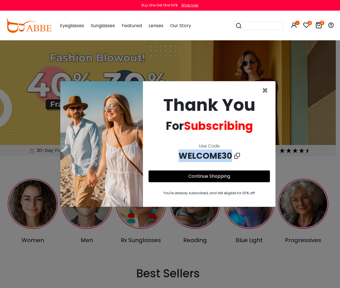
drag, startPoint x: 237, startPoint y: 153, endPoint x: 175, endPoint y: 155, distance: 61.7
click at [175, 155] on div "WELCOME30" at bounding box center [208, 156] width 121 height 13
drag, startPoint x: 175, startPoint y: 155, endPoint x: 187, endPoint y: 155, distance: 11.5
copy div "WELCOME30"
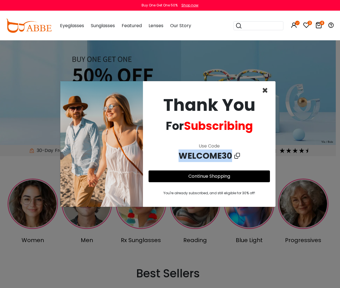
click at [266, 92] on span "×" at bounding box center [265, 90] width 6 height 14
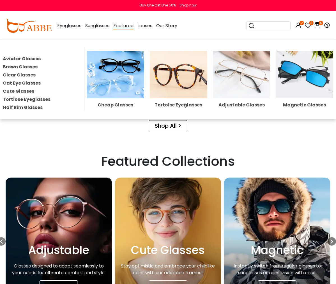
scroll to position [700, 0]
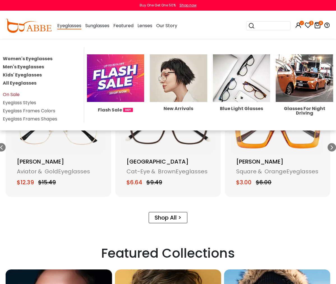
click at [20, 93] on link "On Sale" at bounding box center [11, 94] width 17 height 6
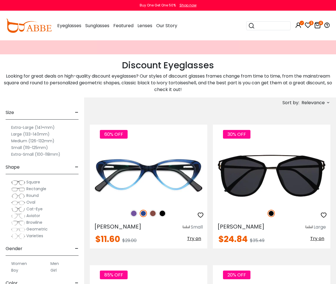
click at [18, 144] on label "Small (119-125mm)" at bounding box center [29, 147] width 37 height 7
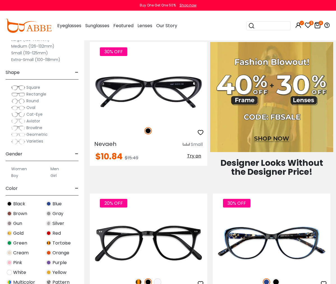
scroll to position [448, 0]
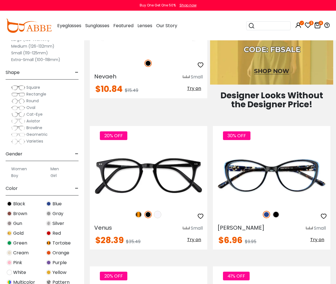
scroll to position [476, 0]
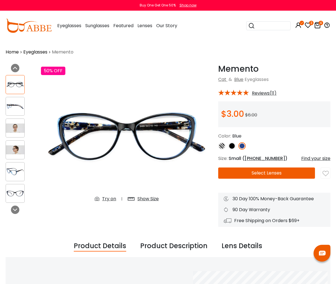
click at [230, 171] on button "Select Lenses" at bounding box center [266, 173] width 97 height 11
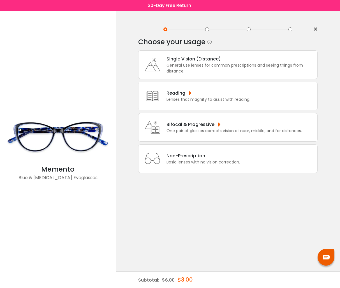
click at [185, 60] on div "Single Vision (Distance)" at bounding box center [240, 58] width 148 height 7
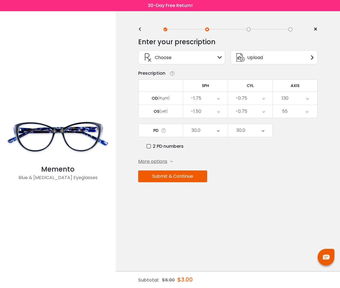
click at [168, 181] on button "Submit & Continue" at bounding box center [172, 177] width 69 height 12
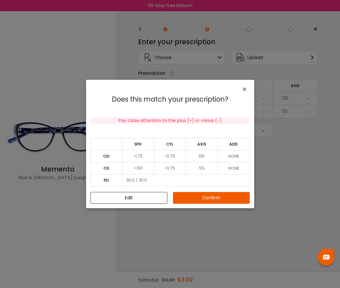
click at [208, 203] on button "Confirm" at bounding box center [211, 198] width 77 height 12
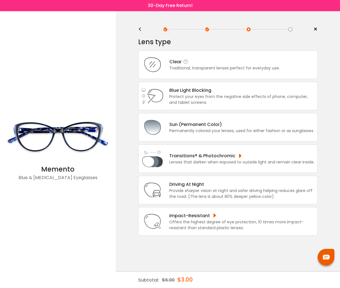
click at [184, 64] on icon at bounding box center [186, 62] width 6 height 6
click at [263, 64] on div "Clear" at bounding box center [224, 61] width 110 height 7
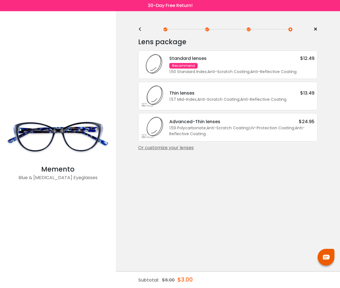
click at [227, 72] on div "1.50 Standard Index ; Anti-Scratch Coating ; Anti-Reflective Coating ;" at bounding box center [241, 72] width 145 height 6
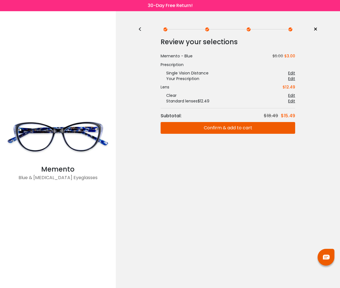
click at [239, 131] on button "Confirm & add to cart" at bounding box center [228, 128] width 134 height 12
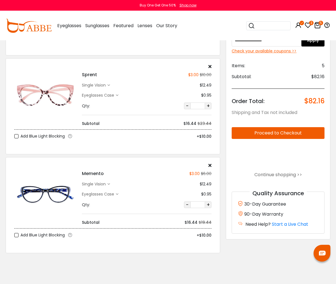
scroll to position [364, 0]
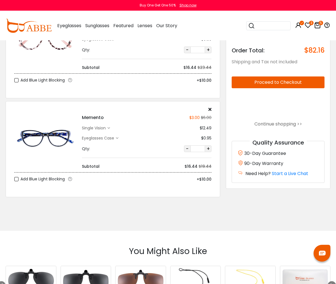
click at [101, 128] on div "single vision" at bounding box center [94, 128] width 25 height 6
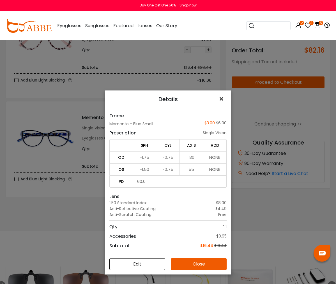
click at [219, 97] on span "×" at bounding box center [222, 99] width 8 height 12
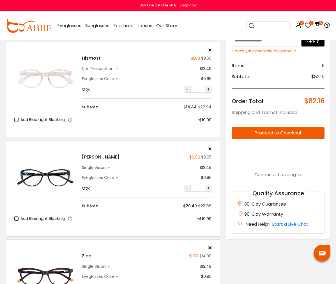
scroll to position [0, 0]
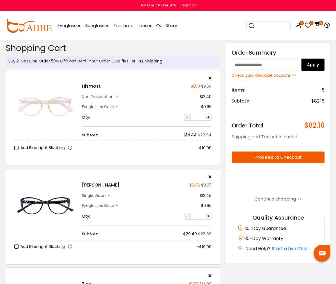
click at [107, 94] on div "non prescription" at bounding box center [98, 97] width 33 height 6
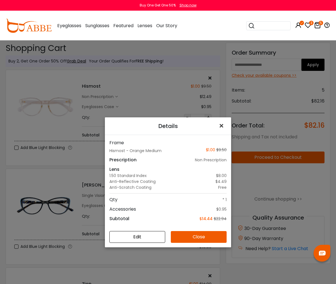
click at [219, 126] on span "×" at bounding box center [222, 126] width 8 height 12
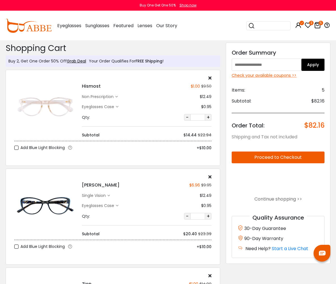
click at [49, 103] on img at bounding box center [45, 106] width 62 height 31
click at [93, 89] on h4 "Hismost" at bounding box center [91, 86] width 19 height 7
drag, startPoint x: 93, startPoint y: 89, endPoint x: 100, endPoint y: 87, distance: 7.5
click at [100, 87] on div "Hismost $1.00 $9.50" at bounding box center [146, 86] width 129 height 7
drag, startPoint x: 100, startPoint y: 87, endPoint x: 85, endPoint y: 88, distance: 14.9
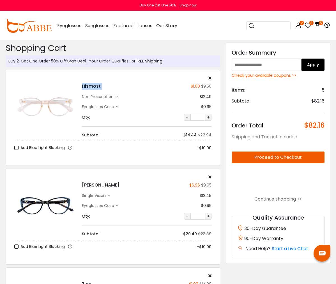
click at [85, 88] on div "Hismost $1.00 $9.50" at bounding box center [146, 86] width 129 height 7
copy div "Hismost"
click at [255, 26] on input "search" at bounding box center [272, 26] width 34 height 8
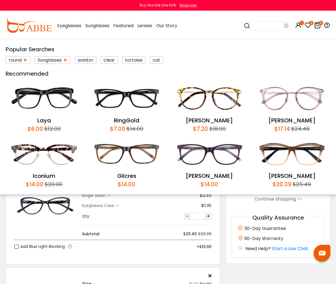
paste input "*******"
type input "*******"
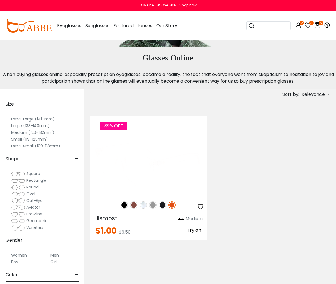
scroll to position [56, 0]
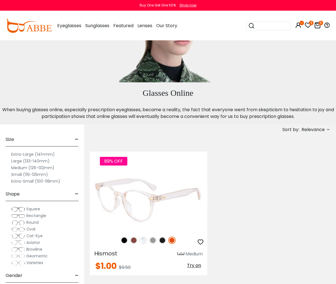
click at [152, 158] on div at bounding box center [148, 197] width 117 height 79
click at [148, 172] on img at bounding box center [148, 201] width 117 height 59
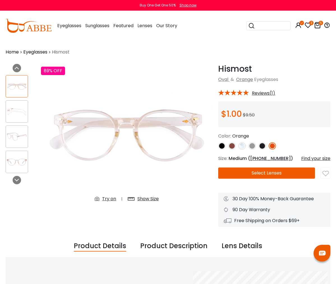
click at [248, 145] on img at bounding box center [251, 145] width 7 height 7
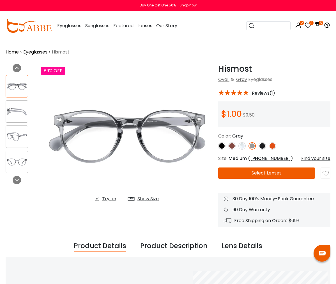
click at [258, 144] on img at bounding box center [261, 145] width 7 height 7
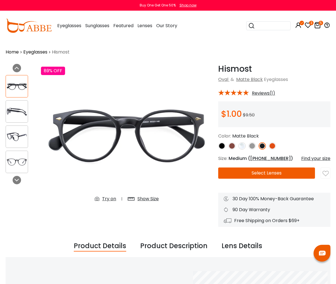
click at [228, 147] on img at bounding box center [231, 145] width 7 height 7
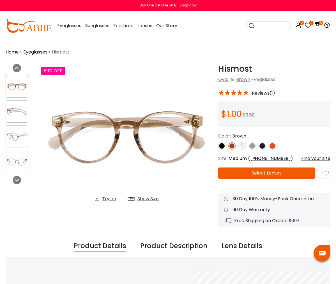
click at [218, 145] on img at bounding box center [221, 145] width 7 height 7
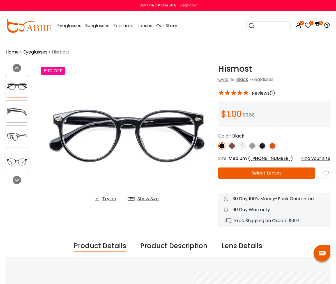
click at [238, 145] on img at bounding box center [241, 145] width 7 height 7
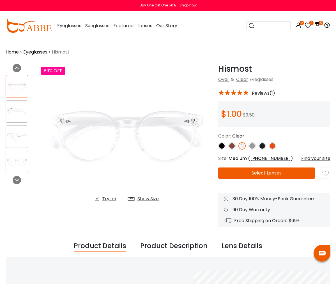
click at [268, 147] on img at bounding box center [271, 145] width 7 height 7
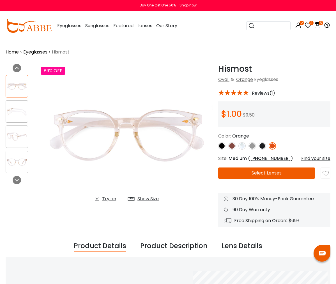
click at [238, 145] on img at bounding box center [241, 145] width 7 height 7
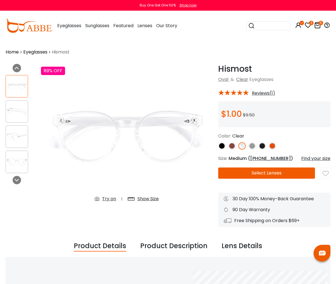
click at [227, 170] on button "Select Lenses" at bounding box center [266, 173] width 97 height 11
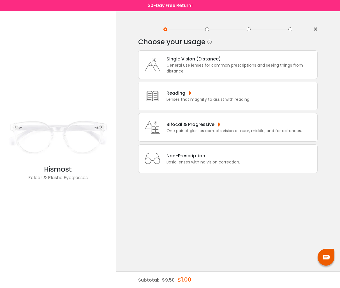
click at [204, 55] on div "Single Vision (Distance)" at bounding box center [240, 58] width 148 height 7
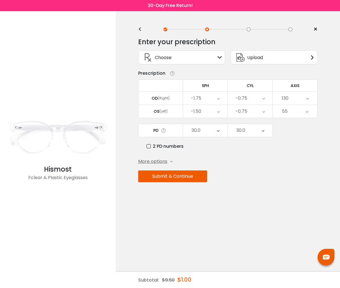
click at [175, 178] on button "Submit & Continue" at bounding box center [172, 177] width 69 height 12
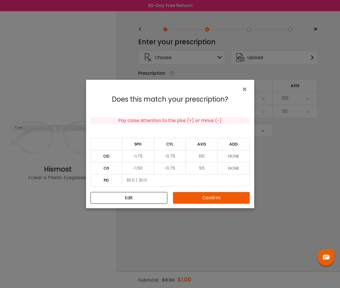
click at [196, 197] on button "Confirm" at bounding box center [211, 198] width 77 height 12
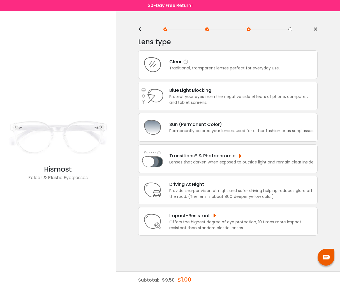
click at [275, 67] on div "Traditional, transparent lenses perfect for everyday use." at bounding box center [224, 68] width 110 height 6
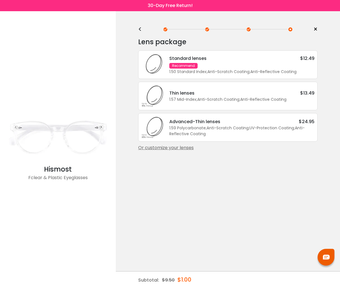
click at [292, 65] on div "Standard lenses $12.49 Recommend 1.50 Standard Index ; Anti-Scratch Coating ; A…" at bounding box center [239, 65] width 151 height 20
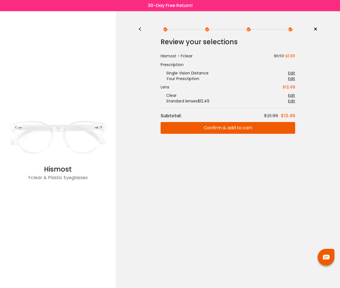
click at [250, 129] on button "Confirm & add to cart" at bounding box center [228, 128] width 134 height 12
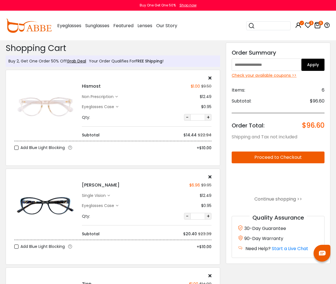
scroll to position [56, 0]
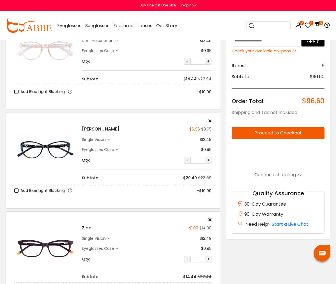
click at [97, 139] on div "single vision" at bounding box center [94, 140] width 25 height 6
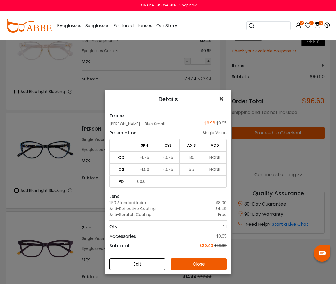
click at [223, 99] on span "×" at bounding box center [222, 99] width 8 height 12
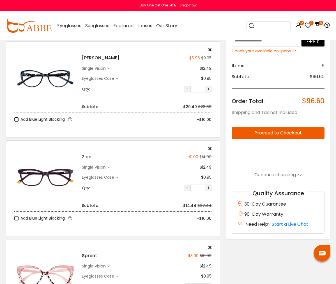
scroll to position [140, 0]
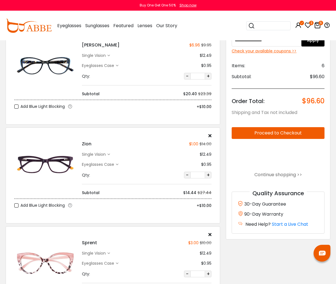
click at [90, 153] on div "single vision" at bounding box center [94, 155] width 25 height 6
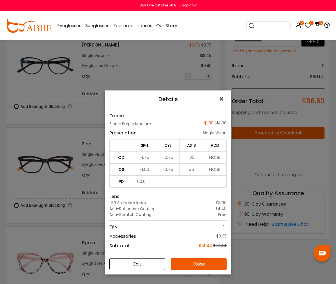
click at [222, 100] on span "×" at bounding box center [222, 99] width 8 height 12
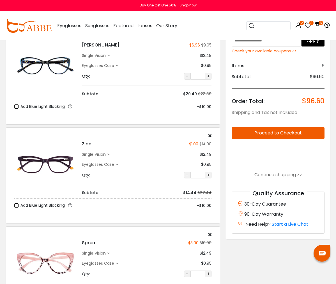
click at [208, 136] on icon at bounding box center [209, 135] width 3 height 4
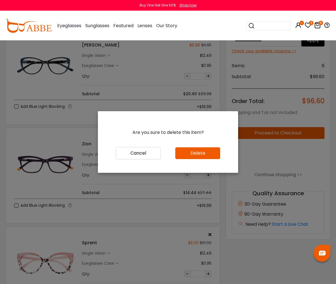
click at [189, 162] on div "Cancel Delete" at bounding box center [168, 160] width 140 height 26
click at [189, 155] on button "Delete" at bounding box center [197, 153] width 45 height 12
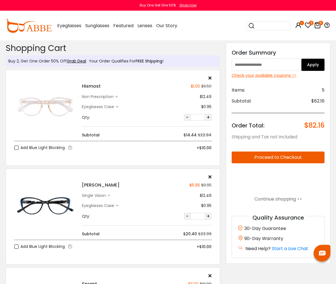
click at [208, 78] on div at bounding box center [146, 78] width 129 height 4
click at [211, 77] on icon at bounding box center [209, 78] width 3 height 4
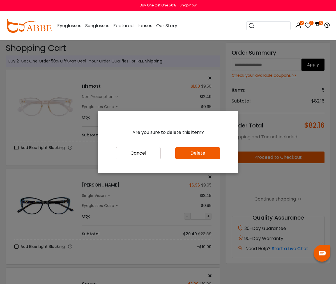
click at [195, 155] on button "Delete" at bounding box center [197, 153] width 45 height 12
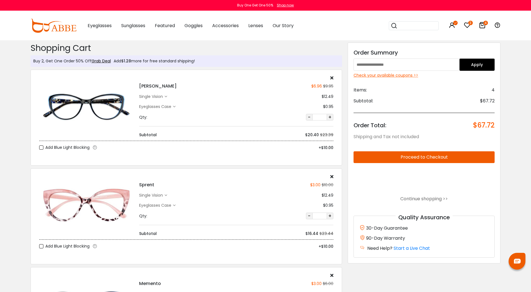
click at [335, 66] on input "text" at bounding box center [407, 65] width 106 height 12
click at [335, 75] on div "Check your available coupons >>" at bounding box center [424, 76] width 141 height 6
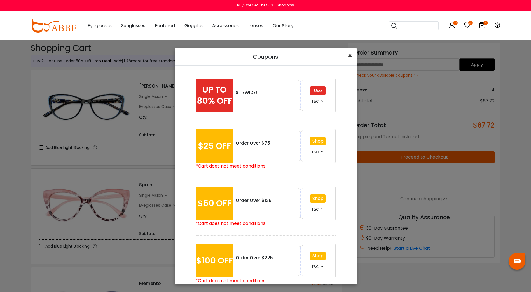
click at [335, 56] on span "×" at bounding box center [350, 55] width 4 height 9
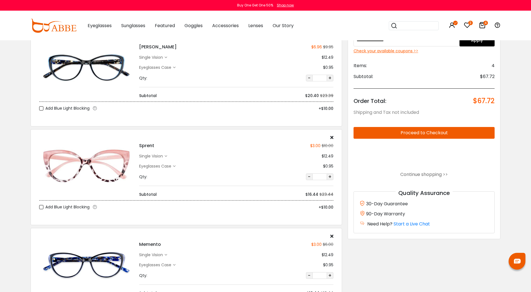
scroll to position [112, 0]
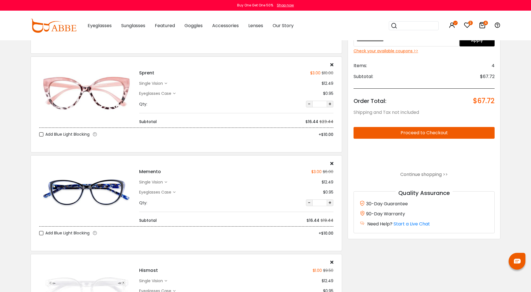
click at [155, 183] on div "single vision" at bounding box center [151, 183] width 25 height 6
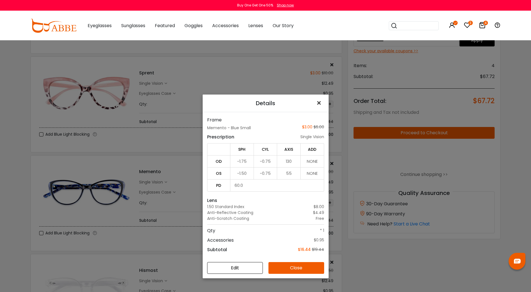
click at [317, 103] on span "×" at bounding box center [320, 103] width 8 height 12
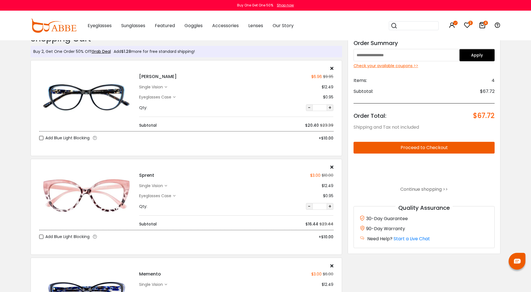
scroll to position [0, 0]
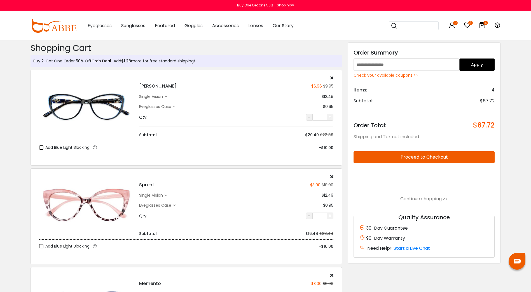
click at [332, 77] on icon at bounding box center [332, 78] width 3 height 4
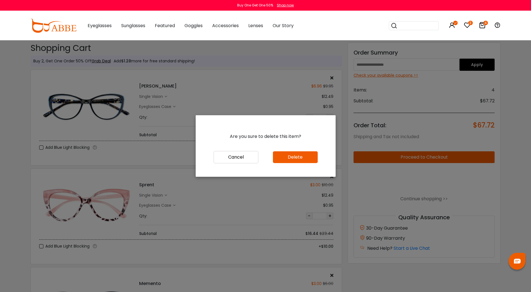
click at [305, 157] on button "Delete" at bounding box center [295, 158] width 45 height 12
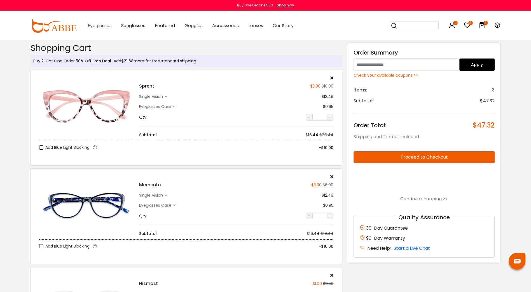
click at [447, 65] on input "text" at bounding box center [407, 65] width 106 height 12
click at [374, 75] on div "Check your available coupons >>" at bounding box center [424, 76] width 141 height 6
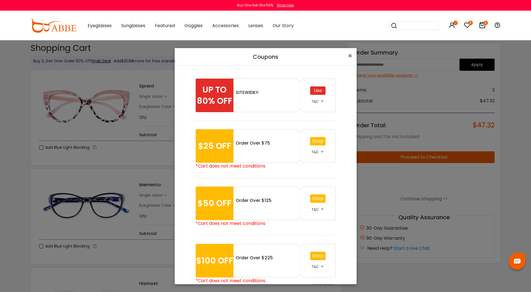
click at [322, 90] on div "Use" at bounding box center [317, 91] width 15 height 8
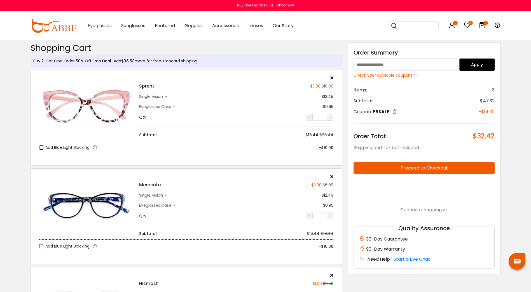
click at [390, 77] on div "Check your available coupons >>" at bounding box center [424, 76] width 141 height 6
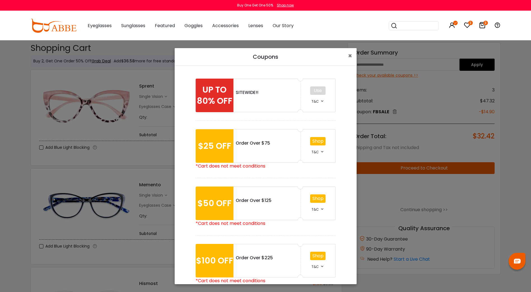
click at [417, 89] on div "Coupons × UP TO 80% OFF SITEWIDE!! Use T&C *• Offer not includes shipping. *• C…" at bounding box center [265, 146] width 531 height 292
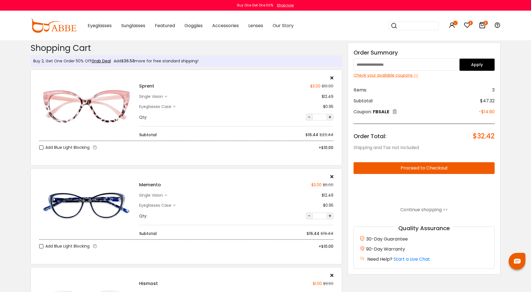
click at [399, 66] on input "text" at bounding box center [407, 65] width 106 height 12
click at [376, 64] on input "text" at bounding box center [407, 65] width 106 height 12
drag, startPoint x: 376, startPoint y: 65, endPoint x: 369, endPoint y: 69, distance: 8.3
click at [369, 69] on input "text" at bounding box center [407, 65] width 106 height 12
type input "*********"
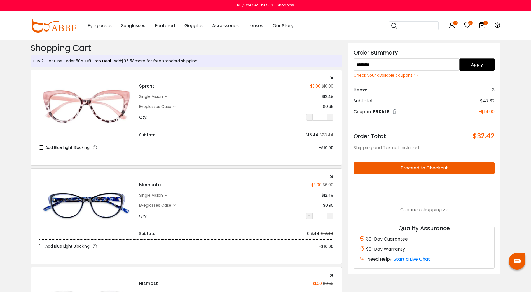
click at [473, 65] on button "Apply" at bounding box center [477, 65] width 35 height 12
click at [418, 62] on input "text" at bounding box center [407, 65] width 106 height 12
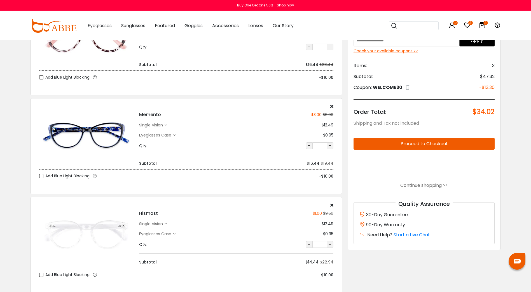
scroll to position [84, 0]
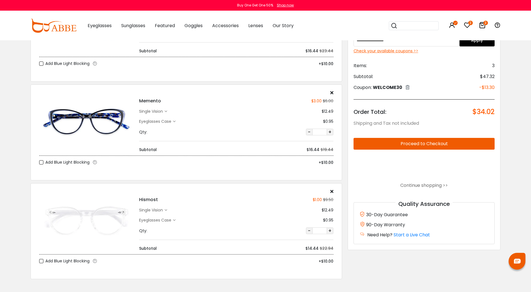
click at [150, 200] on h4 "Hismost" at bounding box center [148, 200] width 19 height 7
drag, startPoint x: 159, startPoint y: 201, endPoint x: 139, endPoint y: 201, distance: 19.6
click at [139, 201] on div "Hismost $1.00 $9.50" at bounding box center [236, 200] width 194 height 7
copy h4 "Hismost"
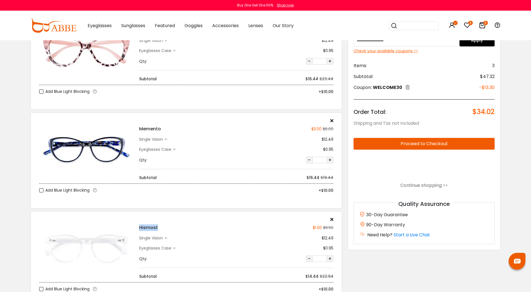
scroll to position [0, 0]
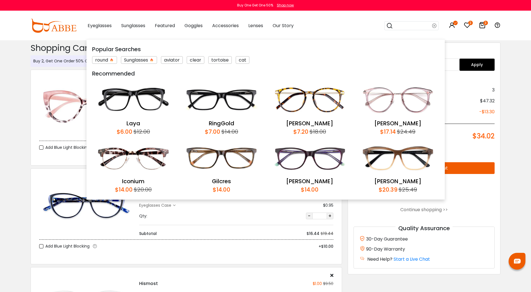
click at [414, 26] on input "search" at bounding box center [412, 26] width 39 height 8
paste input "*******"
type input "*******"
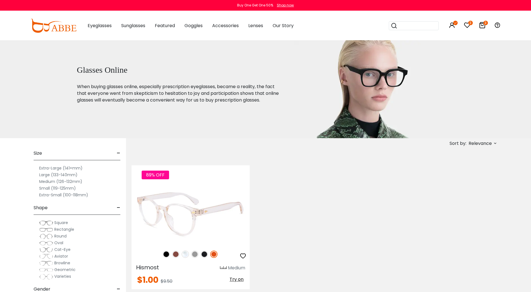
click at [210, 186] on img at bounding box center [191, 215] width 118 height 59
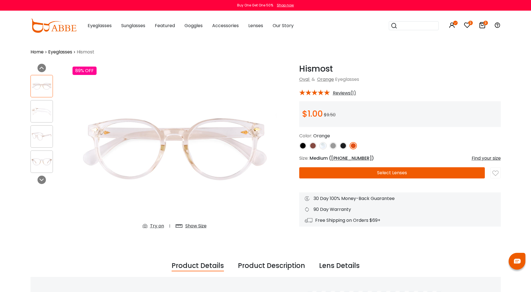
click at [325, 147] on img at bounding box center [323, 145] width 7 height 7
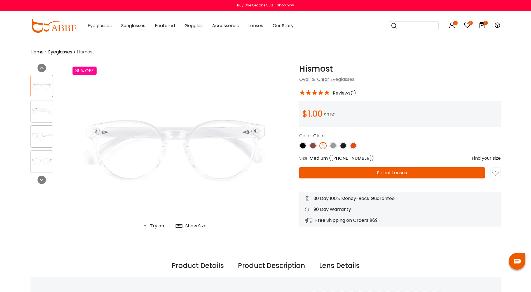
click at [350, 169] on button "Select Lenses" at bounding box center [392, 173] width 186 height 11
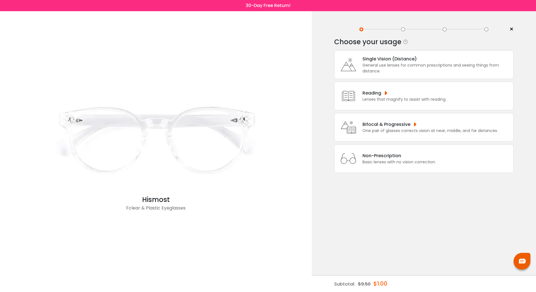
click at [359, 64] on div "Single Vision (Distance) General use lenses for common prescriptions and seeing…" at bounding box center [434, 64] width 151 height 19
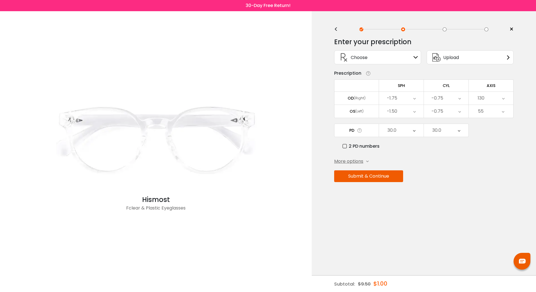
click at [334, 27] on div "< × Choose your usage Single Vision (Distance) This lens helps you see details …" at bounding box center [424, 151] width 224 height 281
click at [335, 28] on div "<" at bounding box center [338, 29] width 8 height 4
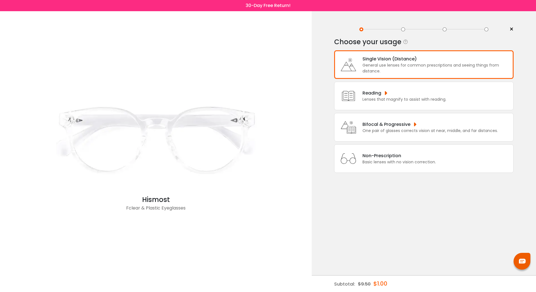
click at [396, 161] on div "Basic lenses with no vision correction." at bounding box center [398, 162] width 73 height 6
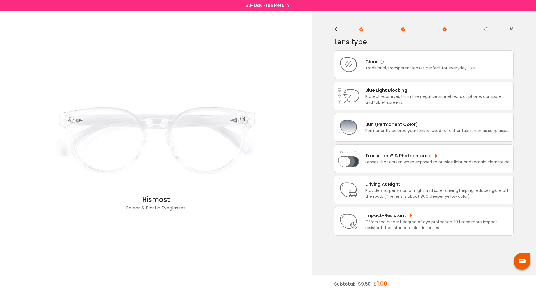
click at [360, 60] on div "Clear Traditional, transparent lenses perfect for everyday use." at bounding box center [417, 64] width 116 height 13
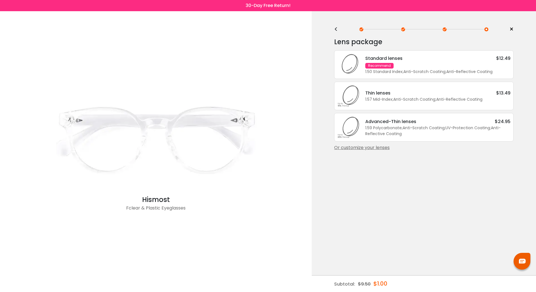
click at [438, 68] on div "Standard lenses $12.49 Recommend 1.50 Standard Index ; Anti-Scratch Coating ; A…" at bounding box center [434, 65] width 151 height 20
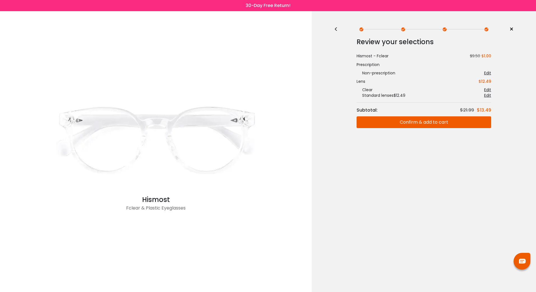
click at [422, 121] on button "Confirm & add to cart" at bounding box center [423, 123] width 134 height 12
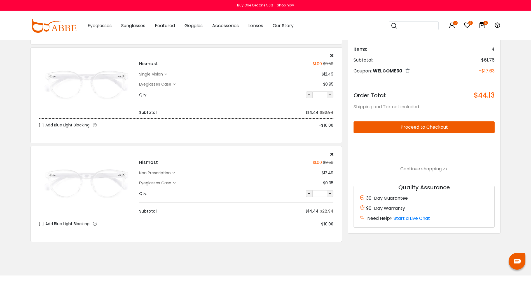
scroll to position [224, 0]
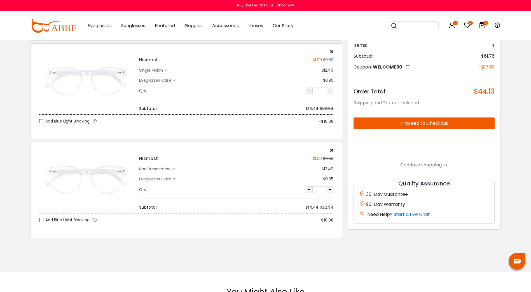
click at [332, 150] on icon at bounding box center [332, 150] width 3 height 4
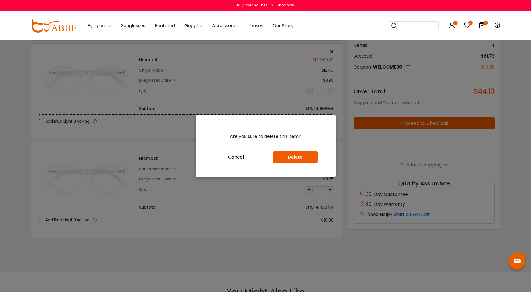
click at [297, 158] on button "Delete" at bounding box center [295, 158] width 45 height 12
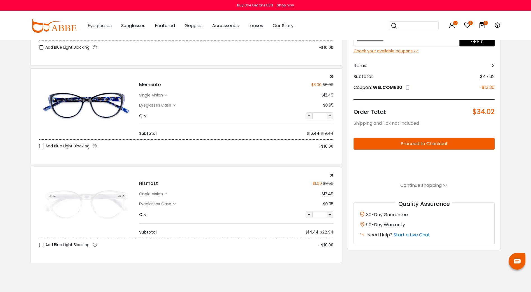
scroll to position [112, 0]
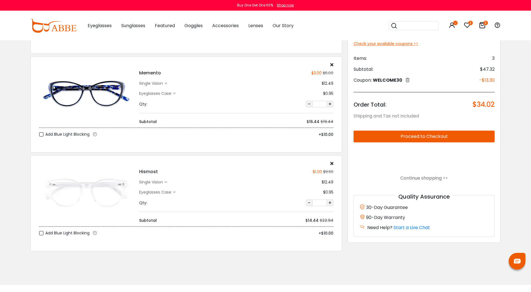
click at [154, 193] on div "Eyeglasses Case" at bounding box center [156, 193] width 34 height 6
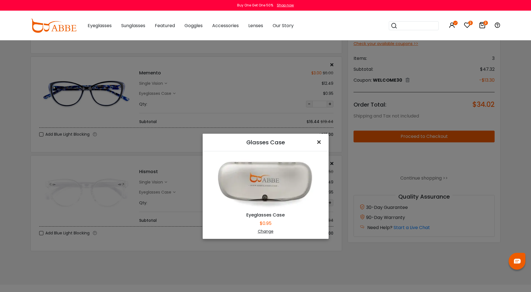
click at [316, 142] on span "×" at bounding box center [320, 142] width 8 height 12
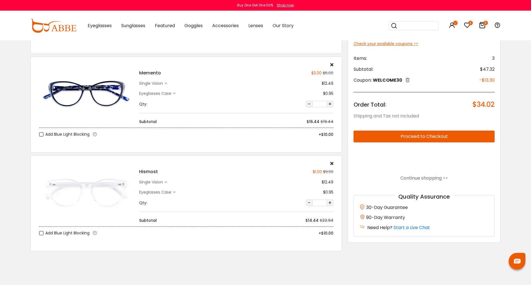
click at [148, 181] on div "single vision" at bounding box center [151, 183] width 25 height 6
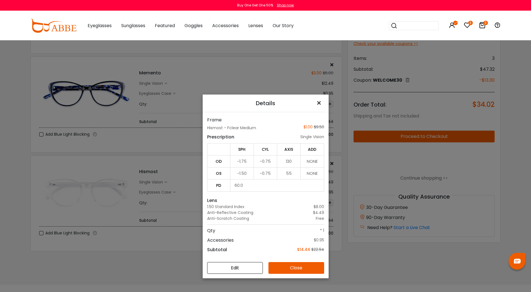
click at [318, 103] on span "×" at bounding box center [320, 103] width 8 height 12
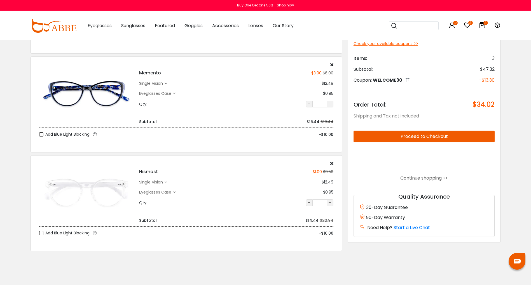
click at [144, 195] on div "Eyeglasses Case" at bounding box center [156, 193] width 34 height 6
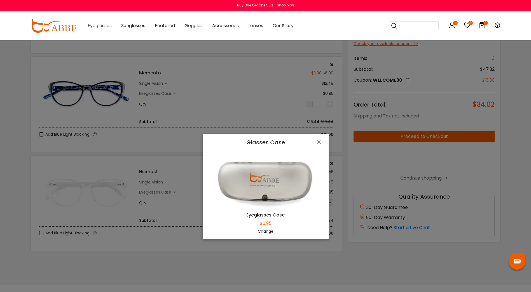
click at [264, 233] on div "Change" at bounding box center [266, 232] width 112 height 6
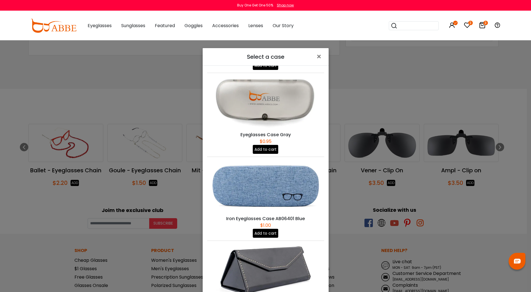
scroll to position [84, 0]
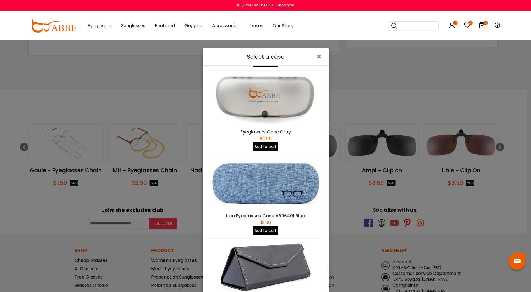
click at [271, 226] on button "Add to cart" at bounding box center [265, 230] width 25 height 9
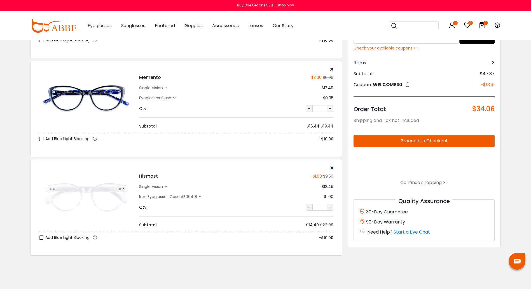
scroll to position [112, 0]
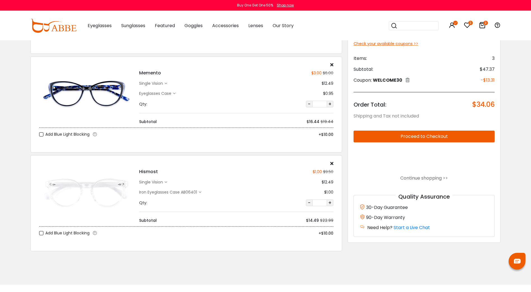
click at [162, 183] on div "single vision" at bounding box center [151, 183] width 25 height 6
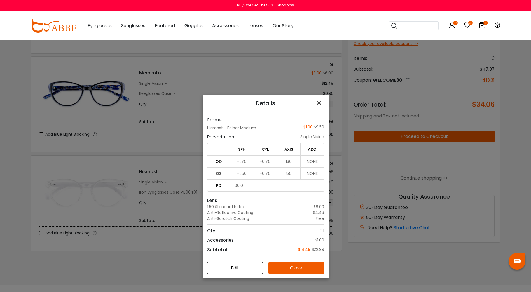
click at [324, 101] on button "×" at bounding box center [320, 103] width 17 height 17
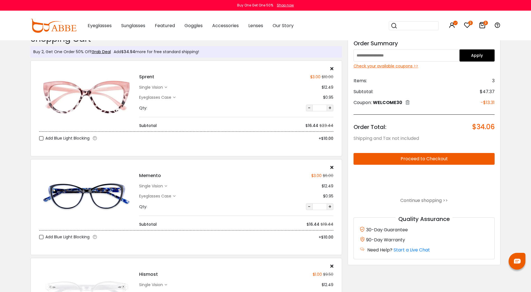
scroll to position [0, 0]
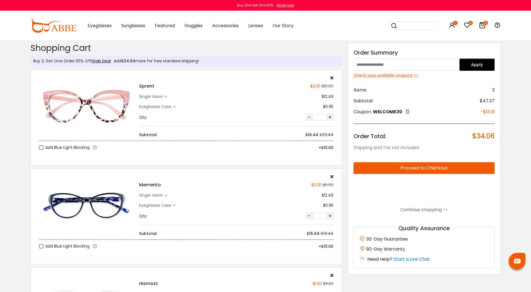
click at [419, 168] on button "Proceed to Checkout" at bounding box center [424, 168] width 141 height 12
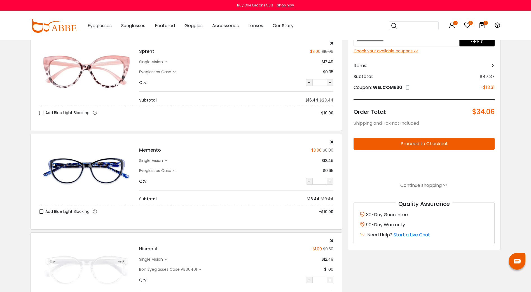
scroll to position [112, 0]
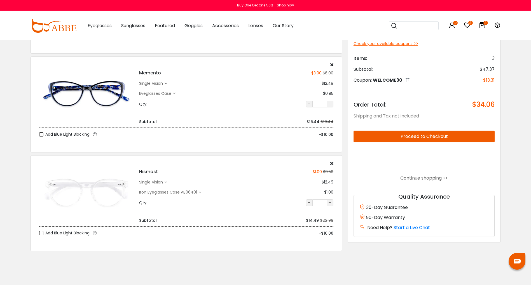
click at [332, 165] on icon at bounding box center [332, 163] width 3 height 4
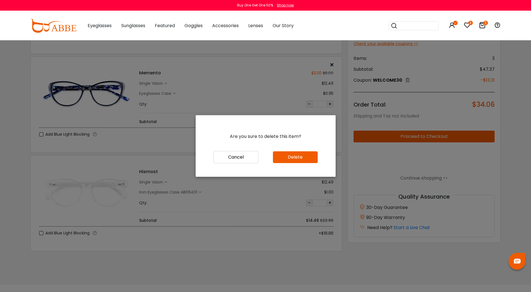
click at [305, 160] on button "Delete" at bounding box center [295, 158] width 45 height 12
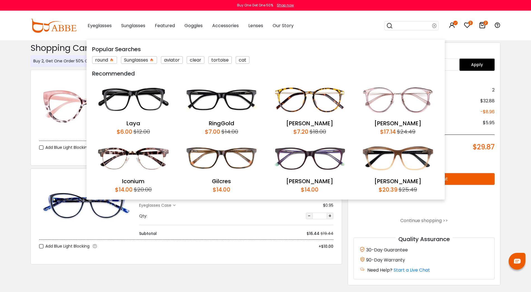
click at [411, 22] on input "search" at bounding box center [412, 26] width 39 height 8
drag, startPoint x: 411, startPoint y: 25, endPoint x: 396, endPoint y: 31, distance: 15.7
click at [395, 32] on div "Popular Searches round Sunglasses aviator clear tortoise cat Recommended Laya $…" at bounding box center [413, 25] width 56 height 29
paste input "*******"
type input "*******"
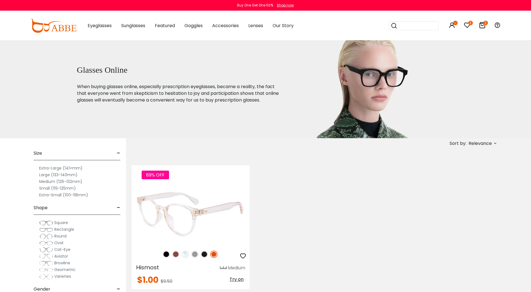
click at [193, 232] on img at bounding box center [191, 215] width 118 height 59
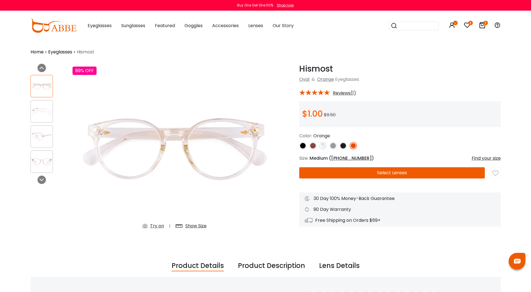
click at [486, 24] on icon "2" at bounding box center [486, 23] width 4 height 4
click at [484, 25] on icon at bounding box center [482, 25] width 7 height 7
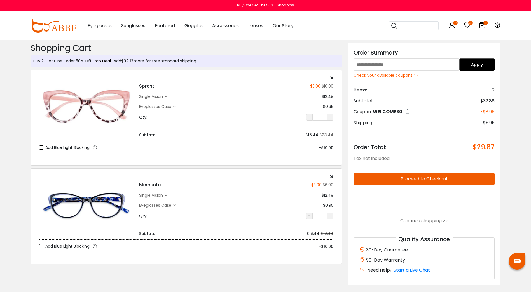
click at [397, 76] on div "Check your available coupons >>" at bounding box center [424, 76] width 141 height 6
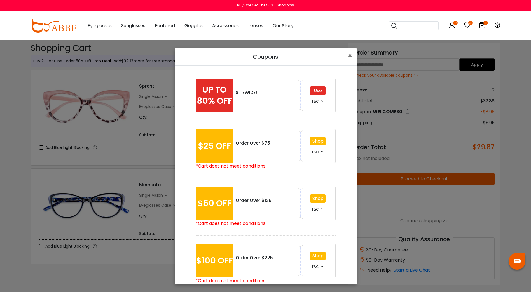
click at [321, 91] on div "Use" at bounding box center [317, 91] width 15 height 8
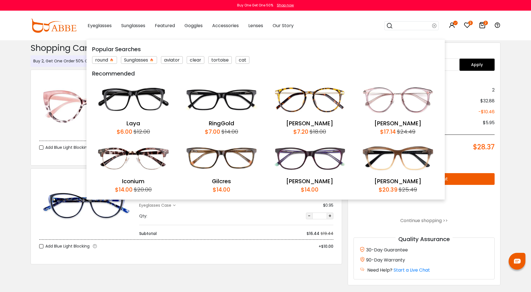
paste input "*******"
type input "*******"
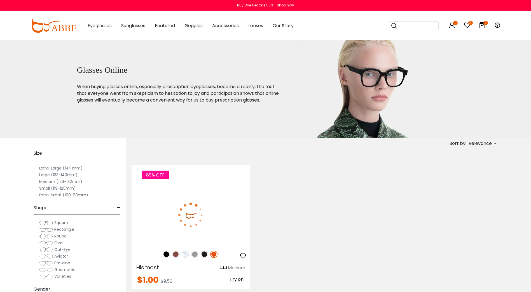
click at [220, 196] on img at bounding box center [191, 215] width 118 height 59
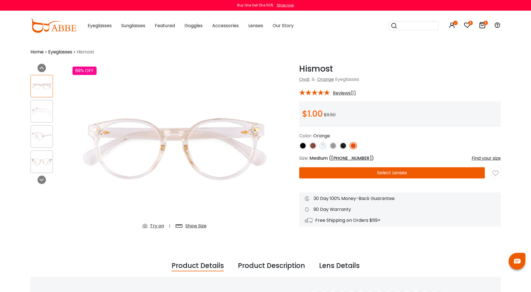
drag, startPoint x: 369, startPoint y: 169, endPoint x: 372, endPoint y: 170, distance: 3.1
click at [370, 170] on button "Select Lenses" at bounding box center [392, 173] width 186 height 11
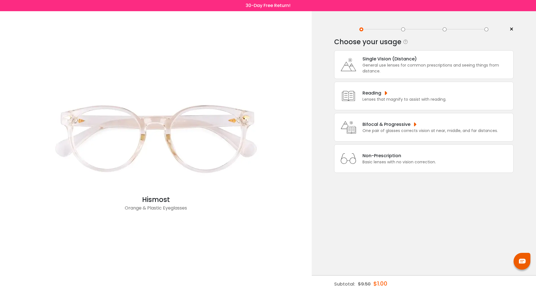
click at [389, 69] on div "General use lenses for common prescriptions and seeing things from distance." at bounding box center [436, 68] width 148 height 12
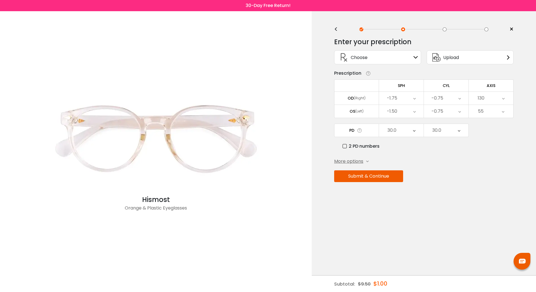
click at [382, 173] on button "Submit & Continue" at bounding box center [368, 177] width 69 height 12
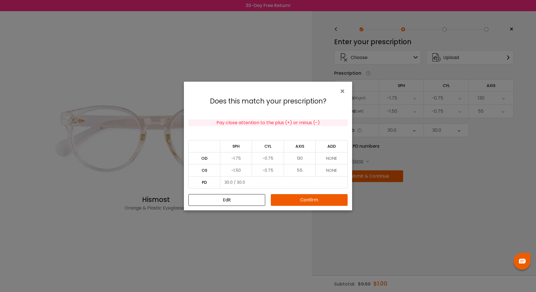
click at [328, 196] on button "Confirm" at bounding box center [309, 200] width 77 height 12
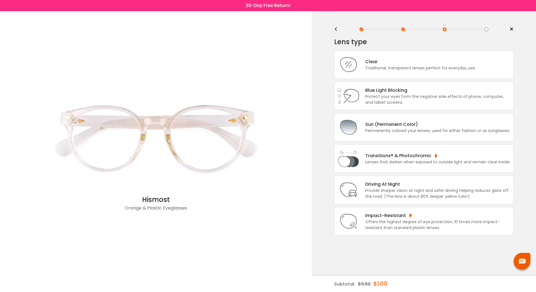
click at [369, 49] on div "Lens type Clear Traditional, transparent lenses perfect for everyday use. Blue …" at bounding box center [423, 135] width 179 height 199
click at [367, 63] on div "Clear" at bounding box center [420, 61] width 110 height 7
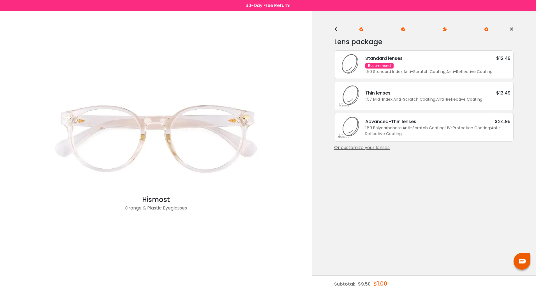
click at [444, 73] on div "1.50 Standard Index ; Anti-Scratch Coating ; Anti-Reflective Coating ;" at bounding box center [437, 72] width 145 height 6
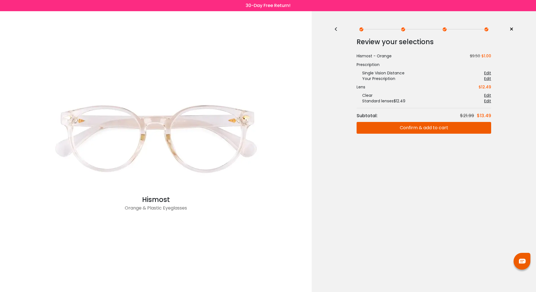
click at [434, 129] on button "Confirm & add to cart" at bounding box center [423, 128] width 134 height 12
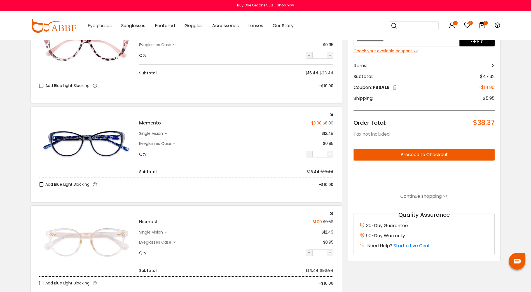
scroll to position [84, 0]
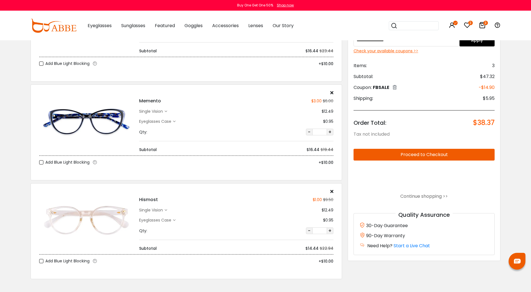
click at [332, 192] on icon at bounding box center [332, 191] width 3 height 4
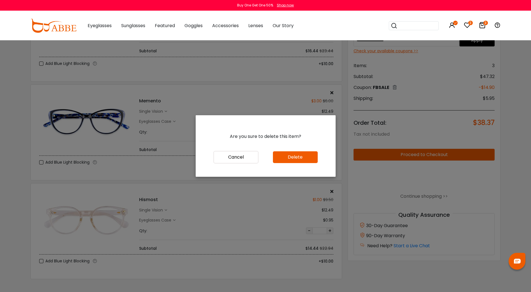
click at [230, 156] on button "Cancel" at bounding box center [236, 157] width 45 height 12
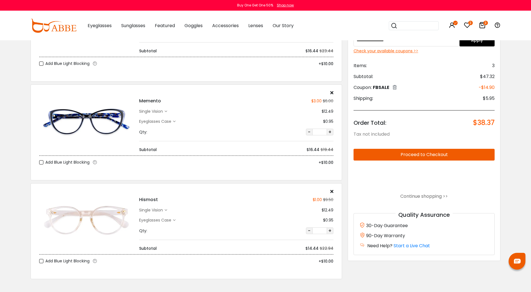
scroll to position [28, 0]
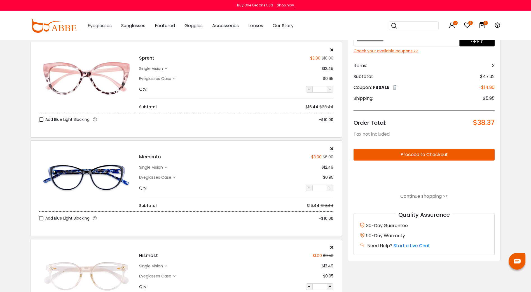
click at [331, 248] on icon at bounding box center [332, 247] width 3 height 4
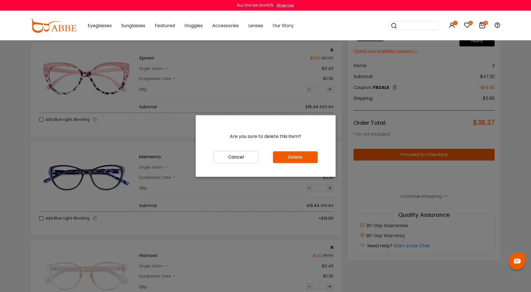
click at [249, 156] on button "Cancel" at bounding box center [236, 157] width 45 height 12
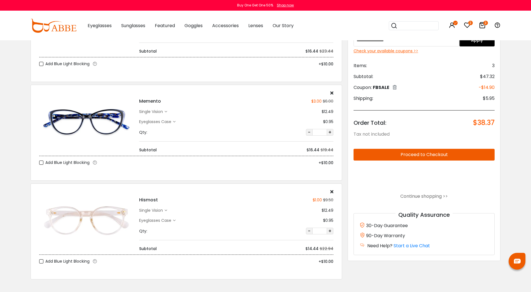
scroll to position [84, 0]
click at [160, 221] on div "Eyeglasses Case" at bounding box center [156, 221] width 34 height 6
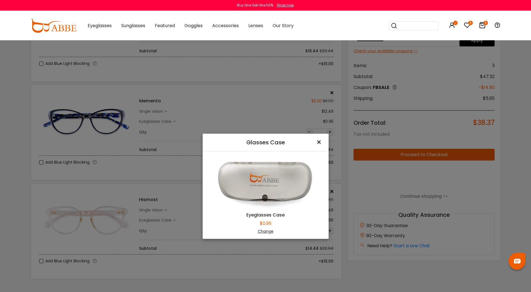
click at [319, 144] on span "×" at bounding box center [320, 142] width 8 height 12
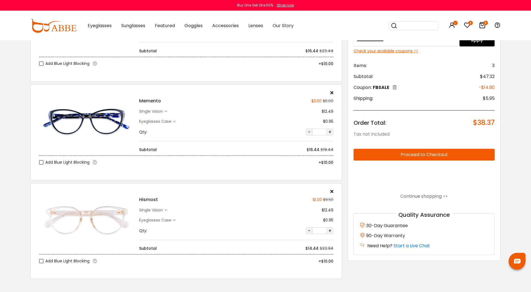
click at [164, 210] on div "single vision" at bounding box center [151, 211] width 25 height 6
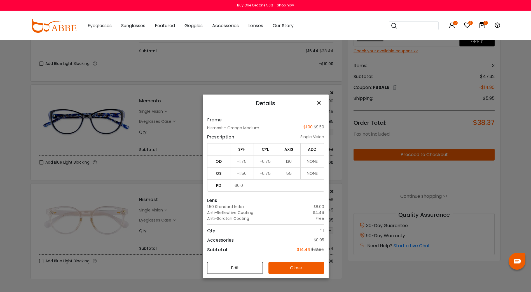
click at [317, 102] on span "×" at bounding box center [320, 103] width 8 height 12
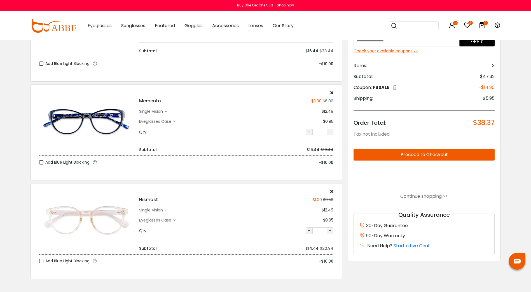
click at [334, 192] on div "Hismost $1.00 $9.50 single vision $12.49 -" at bounding box center [236, 220] width 200 height 62
click at [331, 191] on icon at bounding box center [332, 191] width 3 height 4
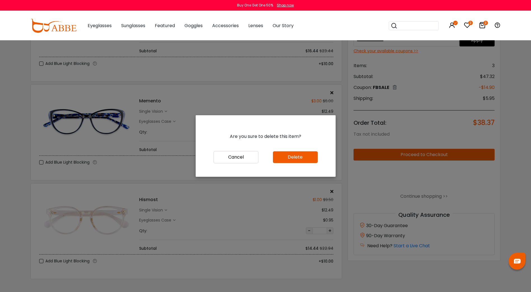
click at [311, 156] on button "Delete" at bounding box center [295, 158] width 45 height 12
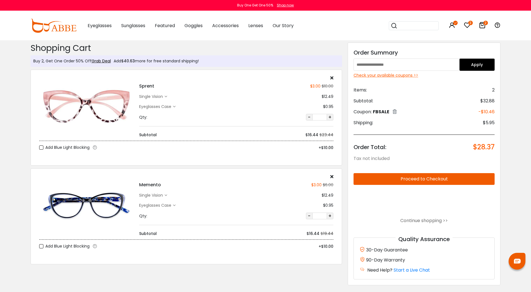
click at [389, 74] on div "Check your available coupons >>" at bounding box center [424, 76] width 141 height 6
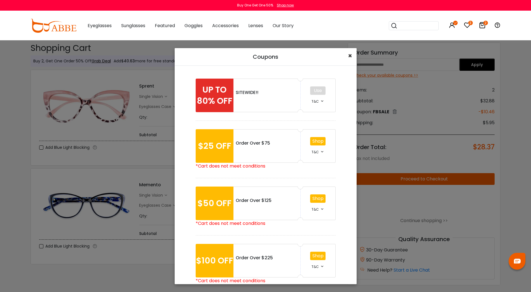
click at [352, 54] on span "×" at bounding box center [350, 55] width 4 height 9
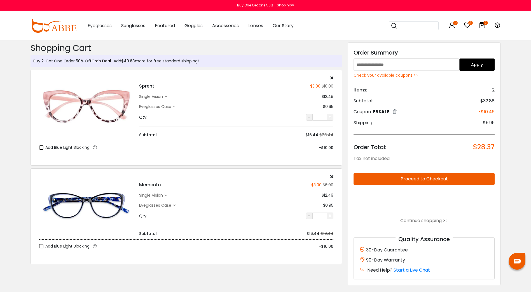
click at [369, 65] on input "text" at bounding box center [407, 65] width 106 height 12
type input "*********"
click at [483, 66] on button "Apply" at bounding box center [477, 65] width 35 height 12
click at [407, 76] on div "Check your available coupons >>" at bounding box center [424, 76] width 141 height 6
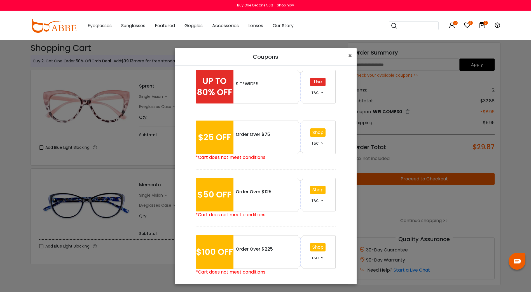
scroll to position [13, 0]
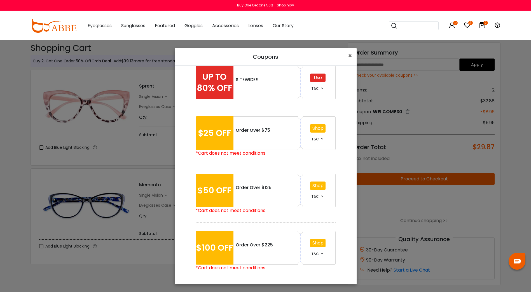
click at [316, 78] on div "Use" at bounding box center [317, 78] width 15 height 8
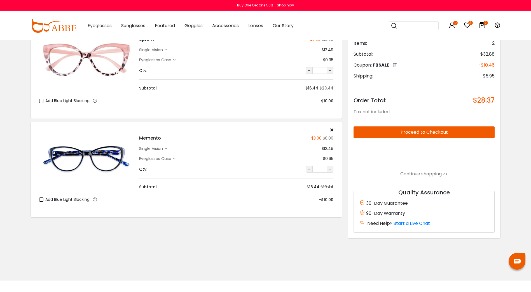
scroll to position [112, 0]
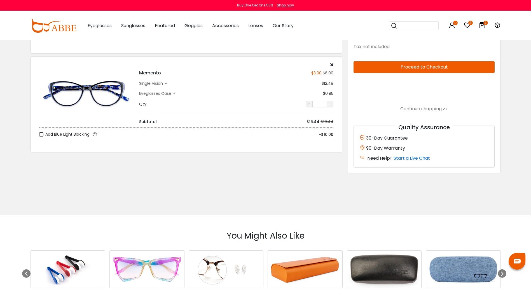
click at [419, 66] on button "Proceed to Checkout" at bounding box center [424, 67] width 141 height 12
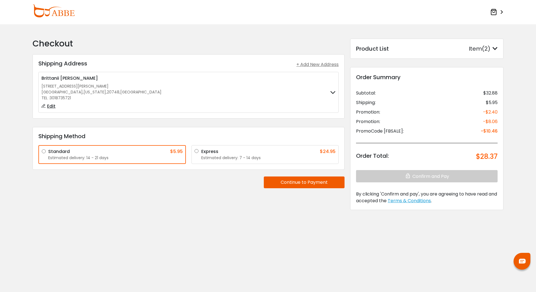
click at [438, 48] on div "Product List Item(2)" at bounding box center [426, 49] width 141 height 8
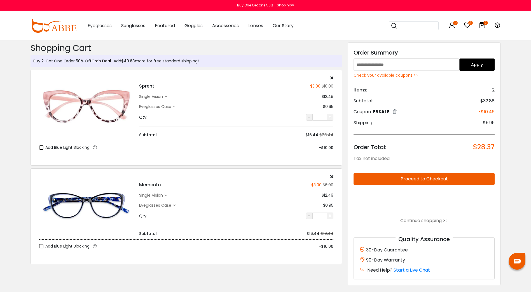
click at [403, 28] on input "search" at bounding box center [417, 26] width 39 height 8
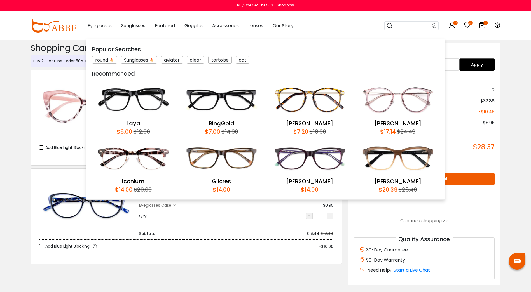
paste input "*******"
type input "*******"
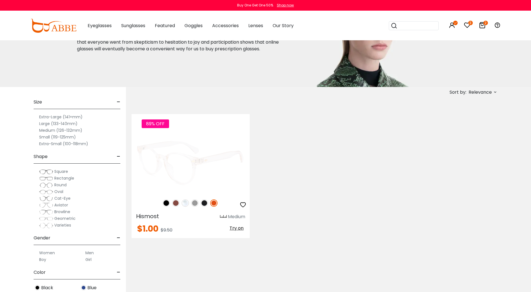
scroll to position [84, 0]
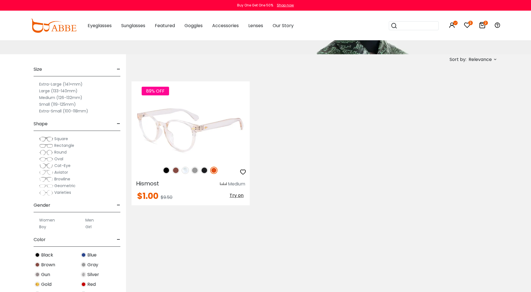
click at [222, 140] on img at bounding box center [191, 131] width 118 height 59
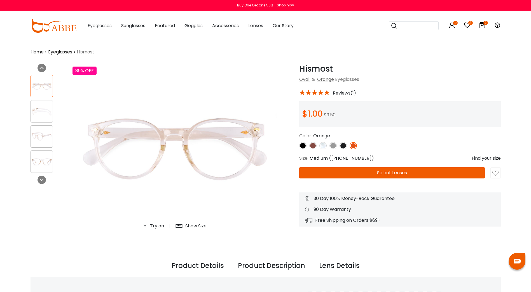
click at [323, 146] on img at bounding box center [323, 145] width 7 height 7
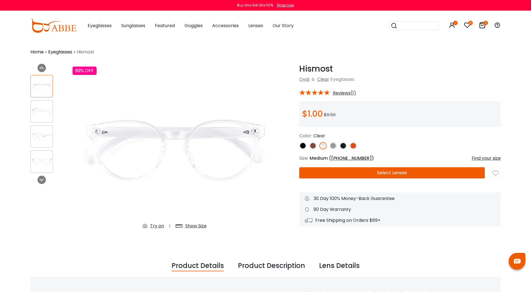
click at [483, 24] on icon at bounding box center [482, 25] width 7 height 7
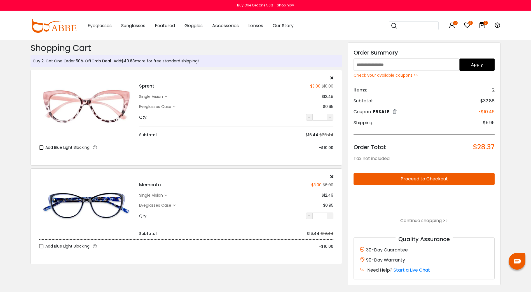
click at [445, 180] on button "Proceed to Checkout" at bounding box center [424, 179] width 141 height 12
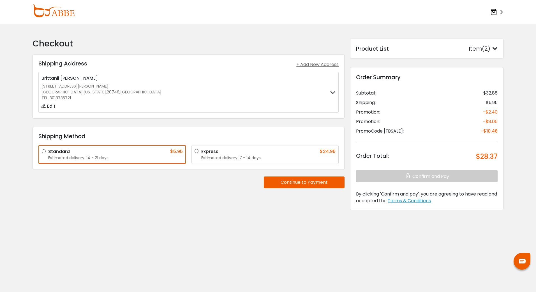
click at [246, 119] on div "**********" at bounding box center [188, 112] width 312 height 116
click at [249, 110] on div "Brittanii Jackson 3618 Dunlap Street, Temple Hills, MD, USA Temple Hills , Mary…" at bounding box center [188, 92] width 300 height 41
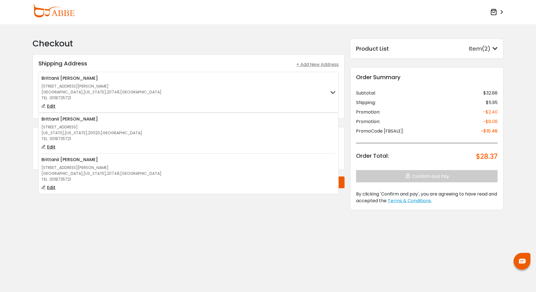
click at [234, 92] on label "Brittanii Jackson 3618 Dunlap Street, Temple Hills, MD, USA Temple Hills , Mary…" at bounding box center [188, 92] width 294 height 35
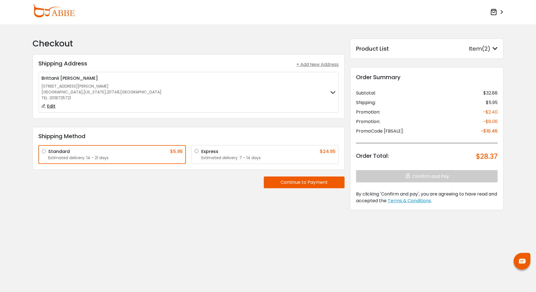
click at [314, 192] on div "Checkout Shipping Address Shipping Address + Add New Address Brittanii Jackson …" at bounding box center [188, 129] width 317 height 180
click at [311, 178] on button "Continue to Payment" at bounding box center [304, 183] width 81 height 12
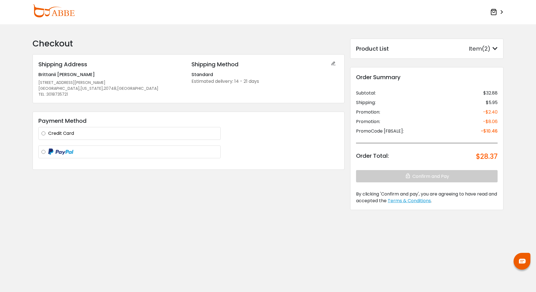
click at [125, 135] on label "Credit Card" at bounding box center [132, 133] width 169 height 7
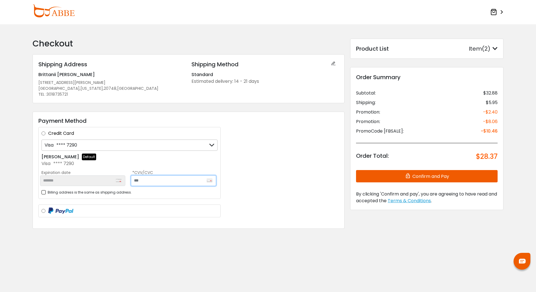
click at [175, 180] on input "text" at bounding box center [173, 181] width 85 height 11
type input "***"
click at [310, 175] on div "Payment Method Credit Card Visa **** 7290 Visa **** 2455 Visa **** 7290 Visa **…" at bounding box center [188, 171] width 312 height 118
click at [426, 174] on button "Confirm and Pay" at bounding box center [426, 176] width 141 height 12
